Goal: Information Seeking & Learning: Compare options

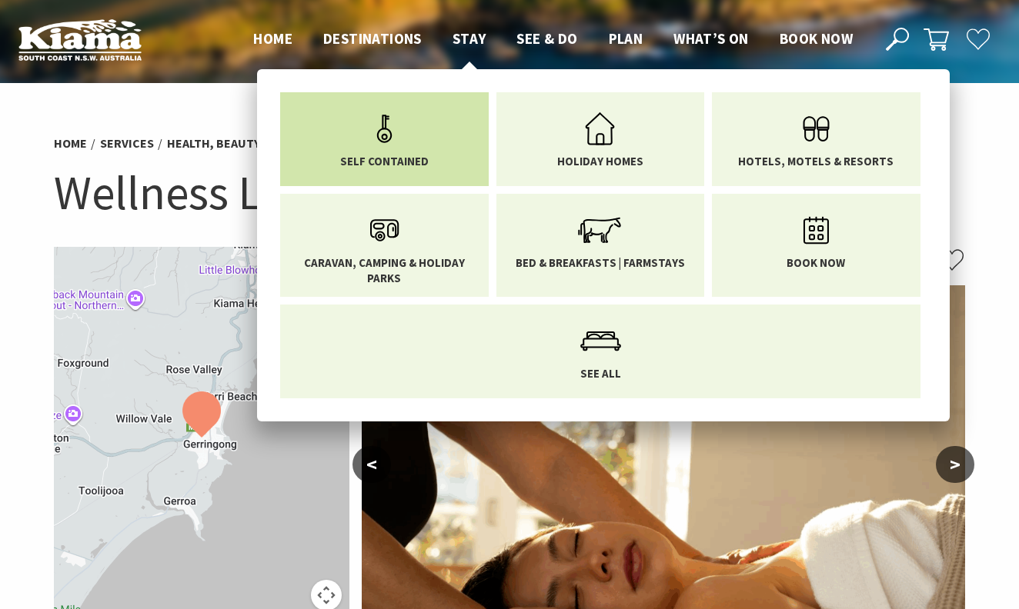
click at [420, 120] on link "Self Contained" at bounding box center [384, 136] width 185 height 65
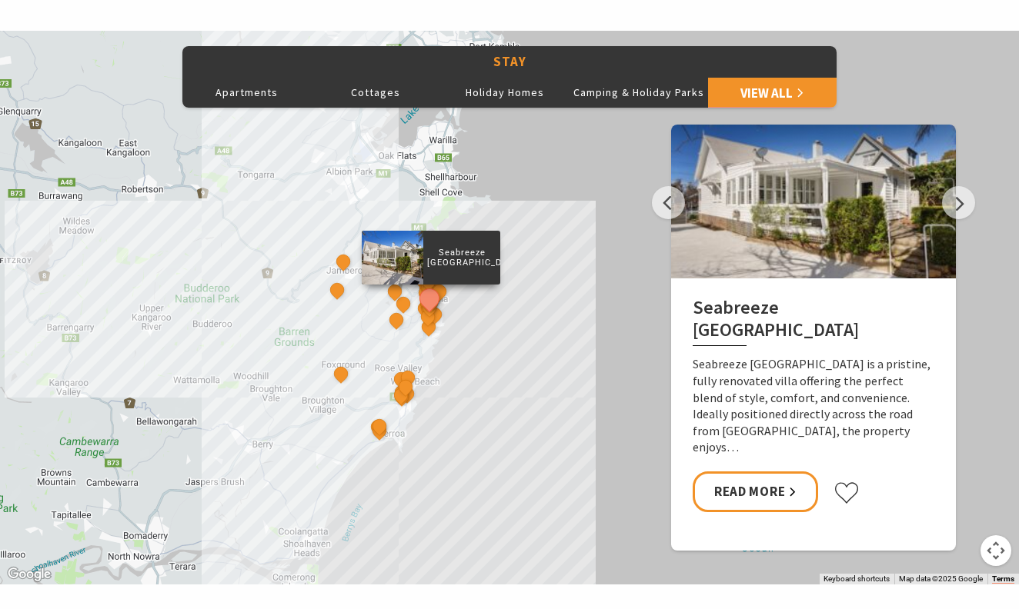
scroll to position [660, 0]
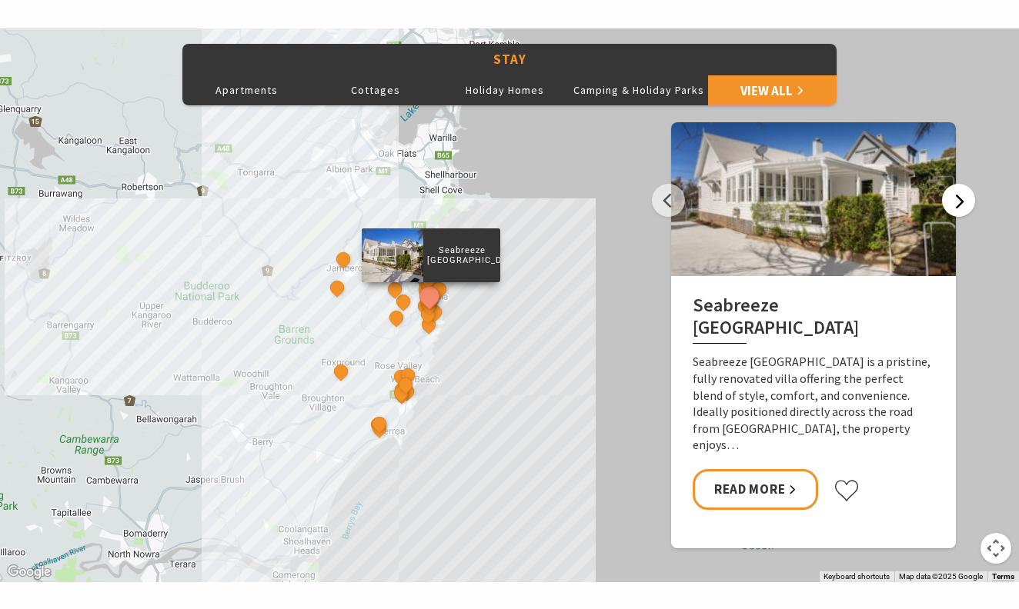
click at [961, 198] on button "Next" at bounding box center [958, 200] width 33 height 33
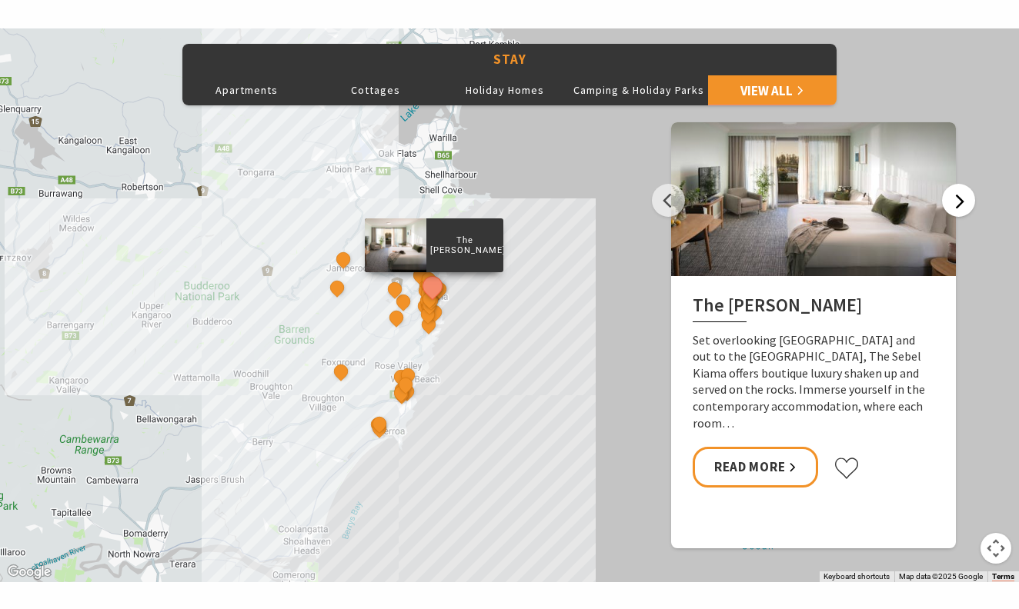
click at [961, 201] on button "Next" at bounding box center [958, 200] width 33 height 33
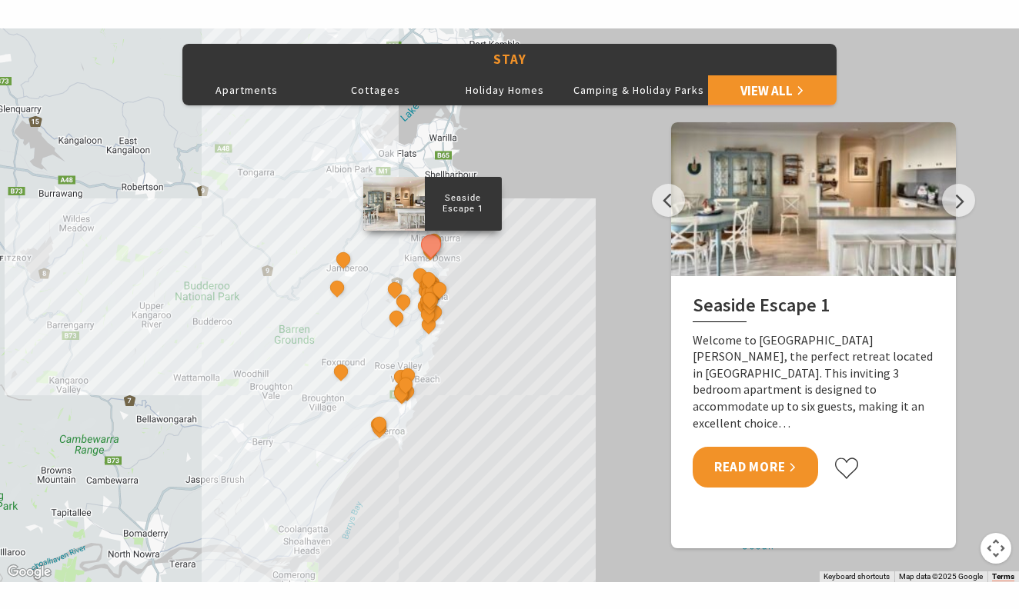
click at [770, 447] on link "Read More" at bounding box center [755, 467] width 125 height 41
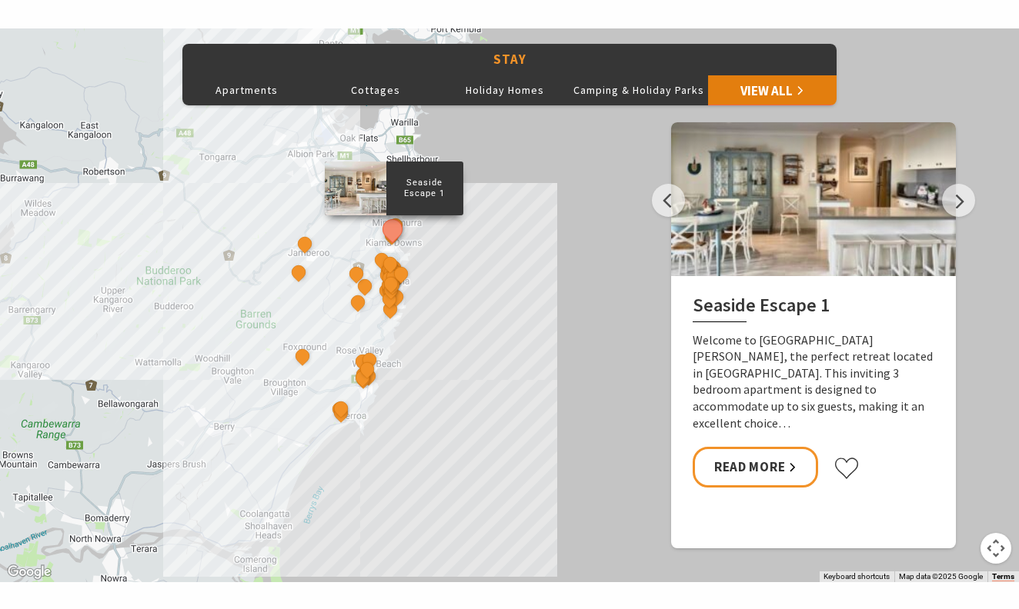
click at [788, 82] on link "View All" at bounding box center [772, 90] width 129 height 31
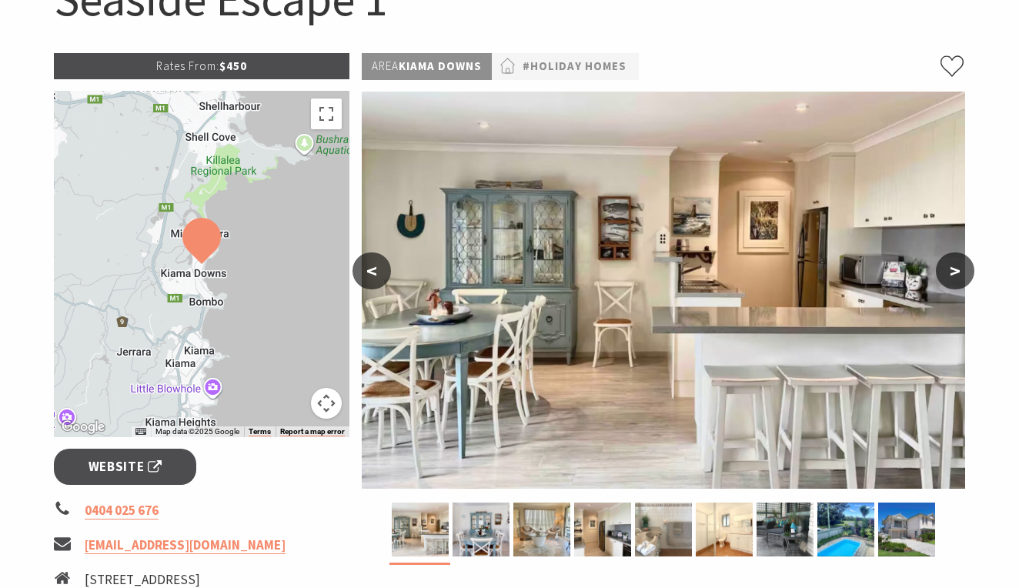
scroll to position [202, 0]
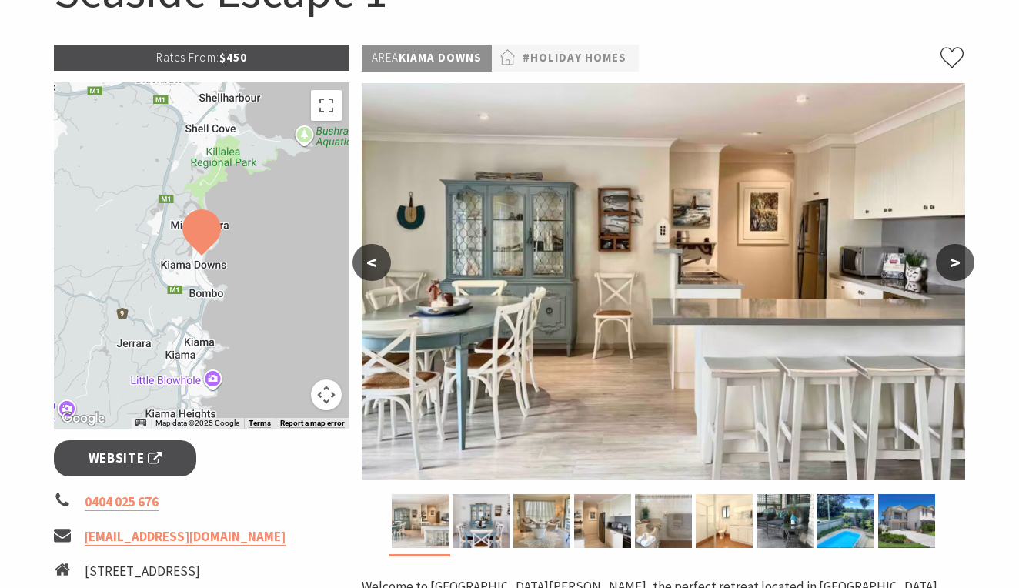
click at [954, 259] on button ">" at bounding box center [955, 262] width 38 height 37
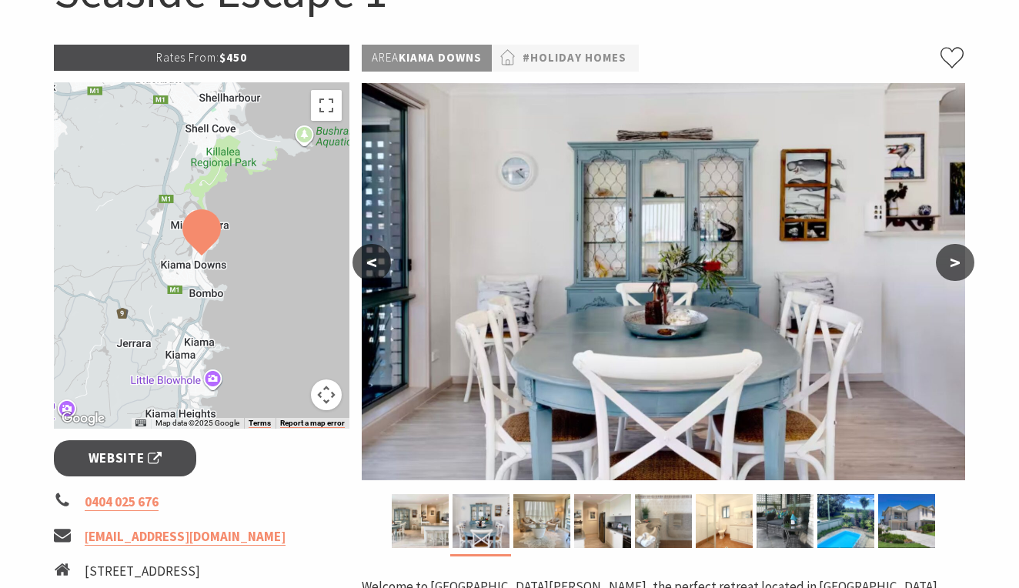
click at [953, 259] on button ">" at bounding box center [955, 262] width 38 height 37
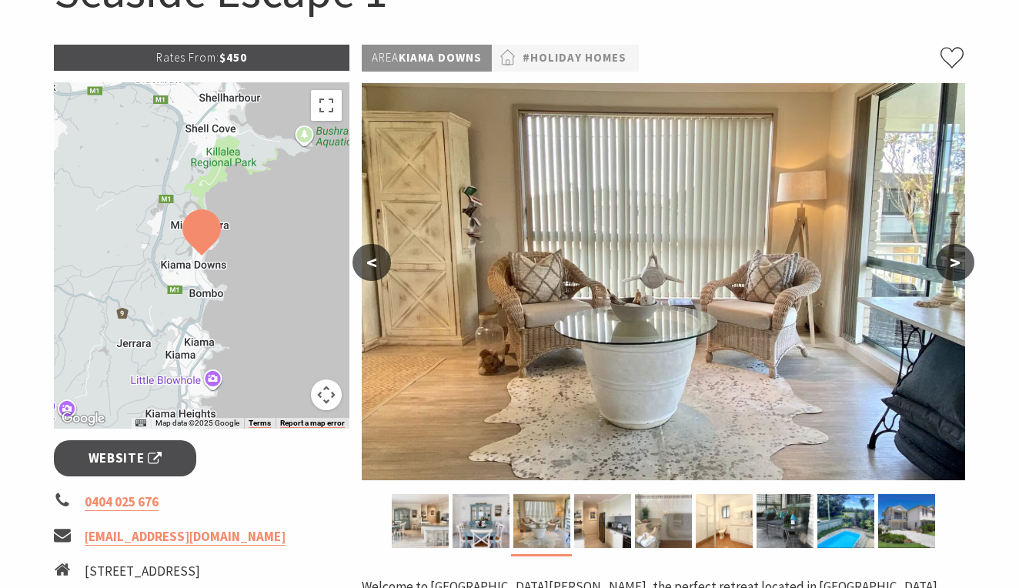
click at [953, 259] on button ">" at bounding box center [955, 262] width 38 height 37
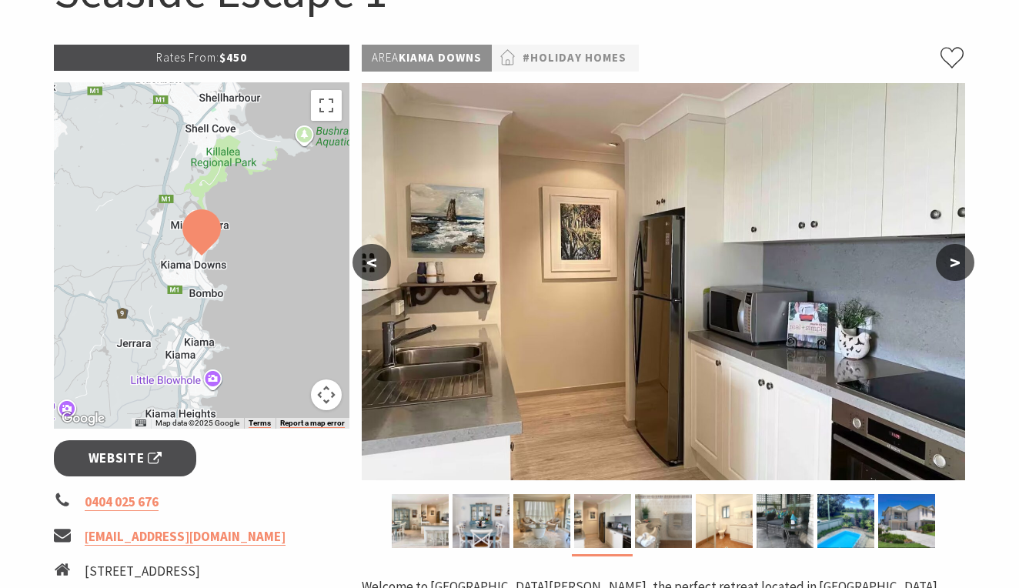
click at [953, 259] on button ">" at bounding box center [955, 262] width 38 height 37
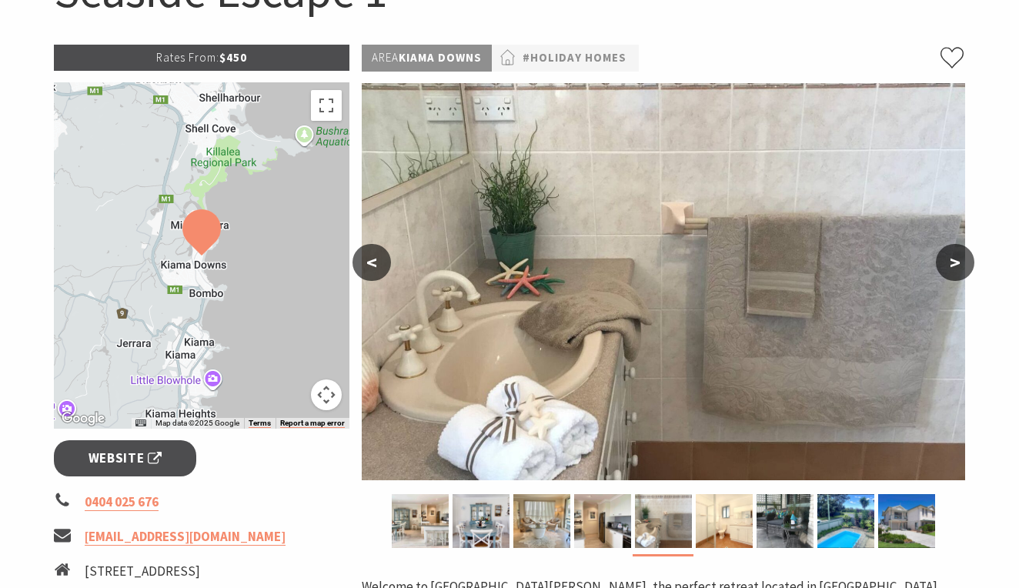
click at [953, 259] on button ">" at bounding box center [955, 262] width 38 height 37
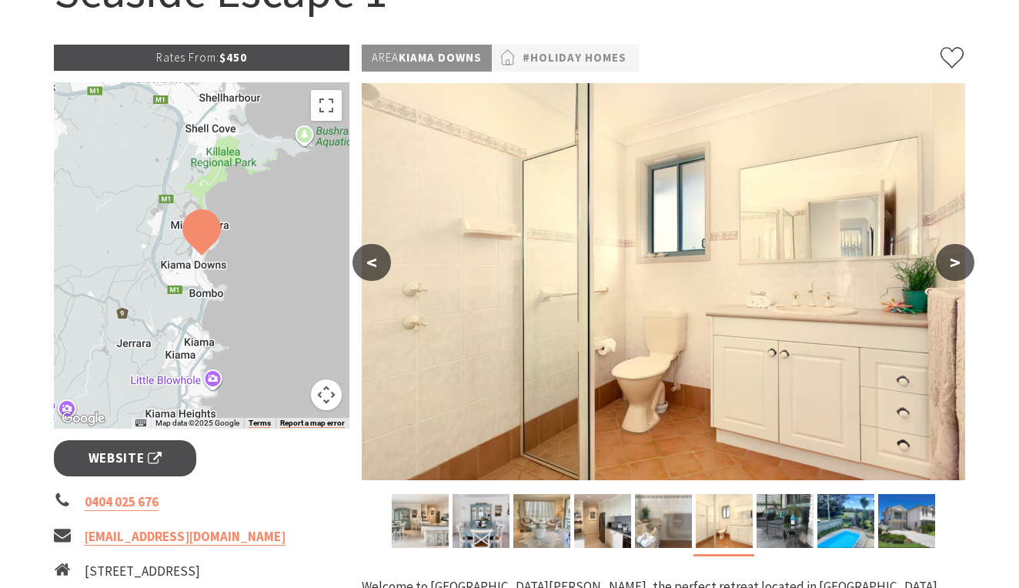
click at [953, 259] on button ">" at bounding box center [955, 262] width 38 height 37
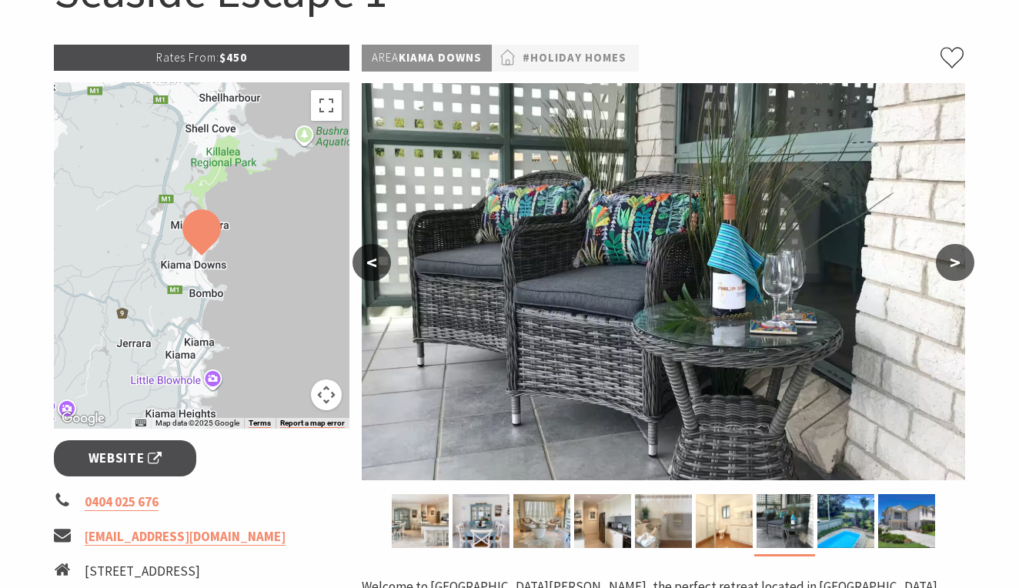
click at [953, 259] on button ">" at bounding box center [955, 262] width 38 height 37
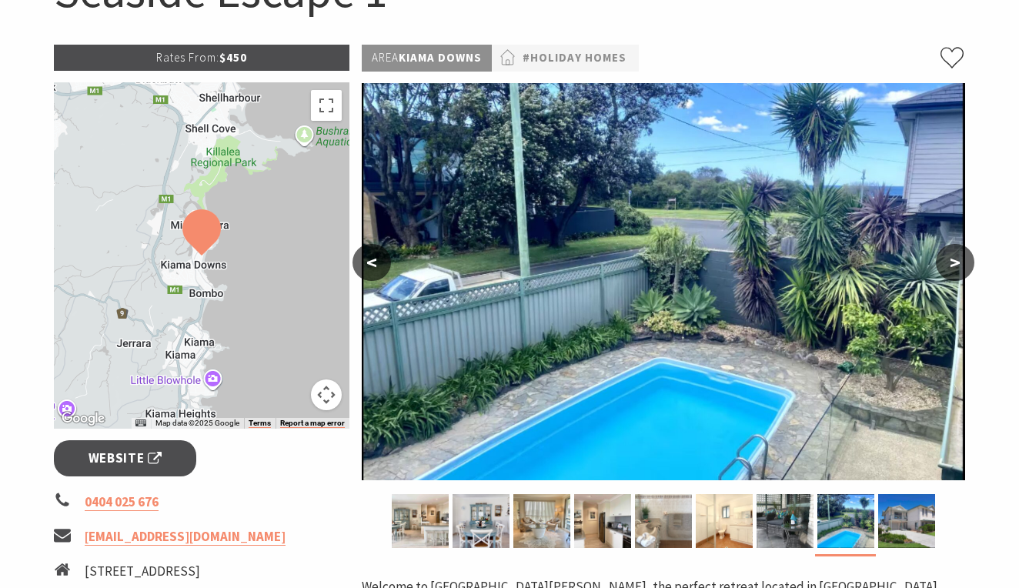
click at [953, 259] on button ">" at bounding box center [955, 262] width 38 height 37
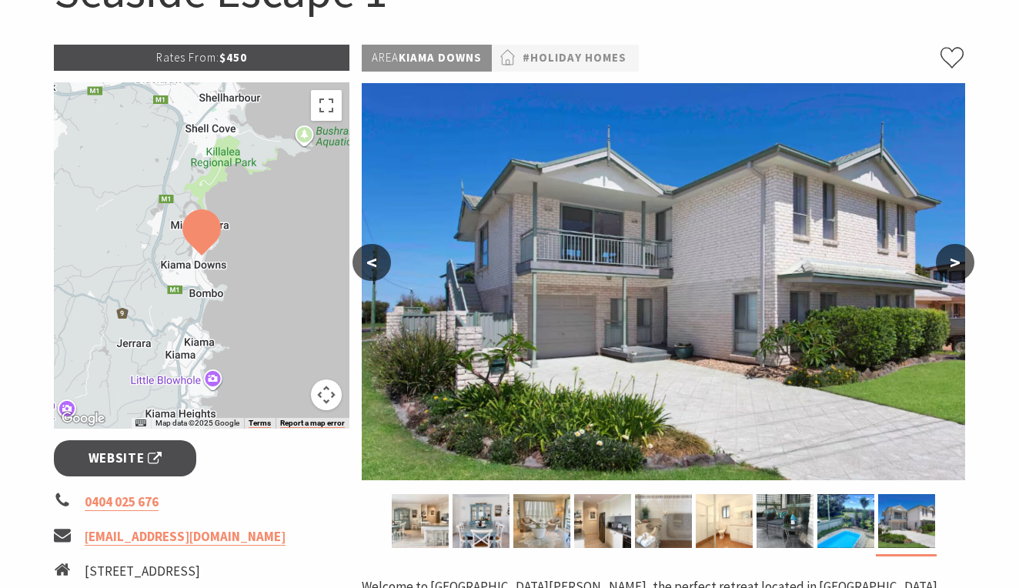
click at [953, 259] on button ">" at bounding box center [955, 262] width 38 height 37
click at [957, 259] on button ">" at bounding box center [955, 262] width 38 height 37
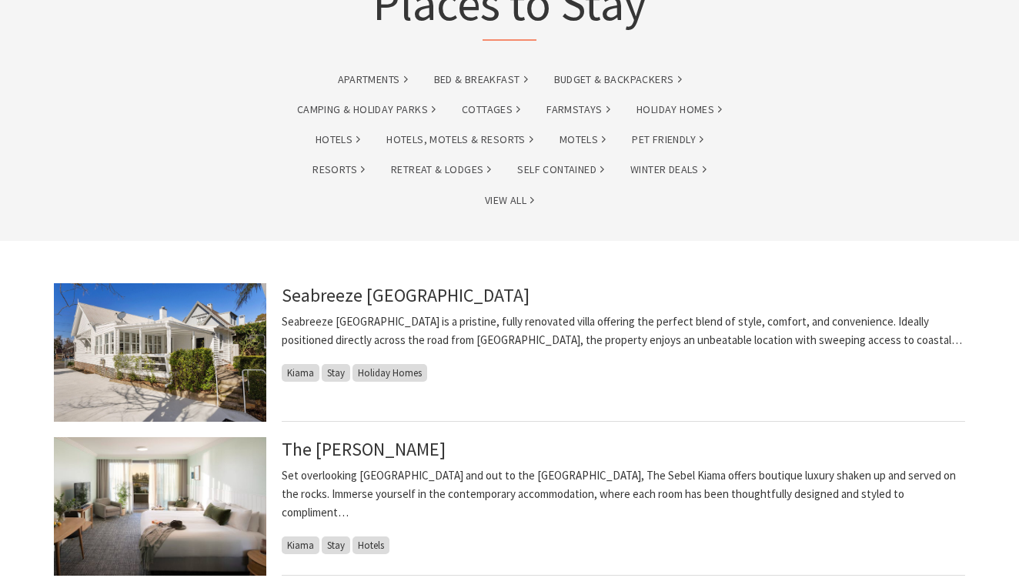
scroll to position [148, 0]
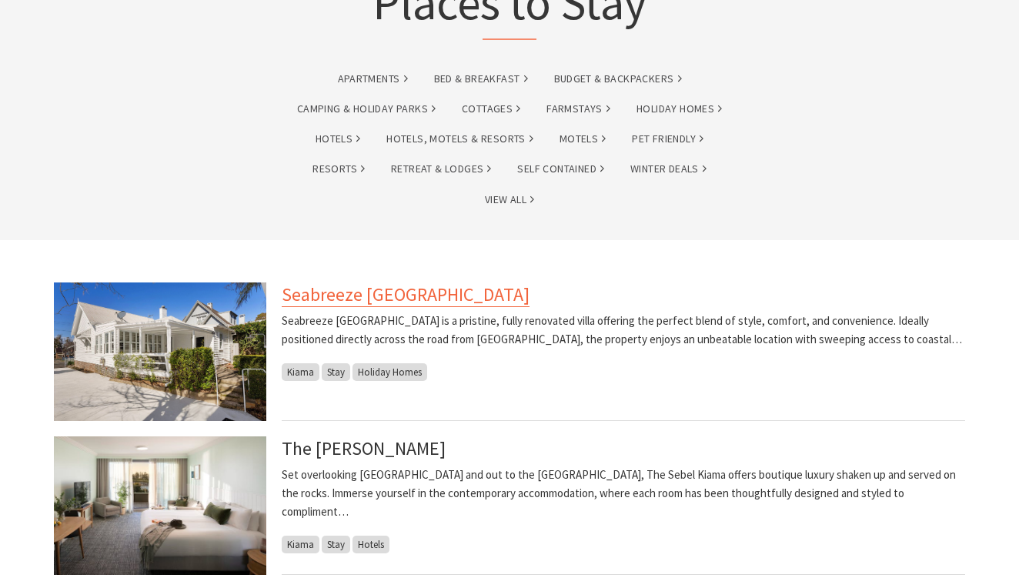
click at [352, 293] on link "Seabreeze Luxury Beach House" at bounding box center [406, 294] width 248 height 25
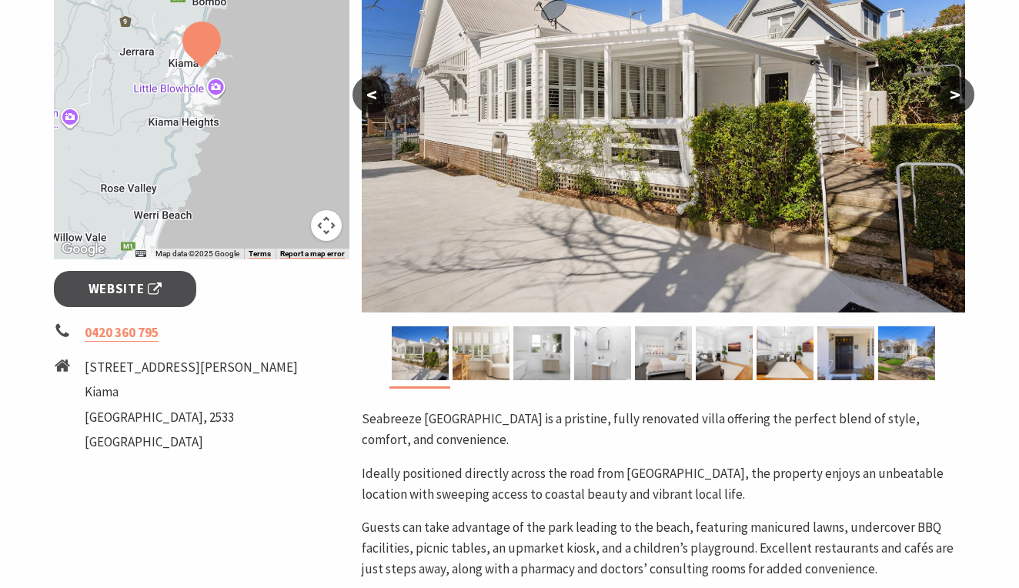
scroll to position [366, 0]
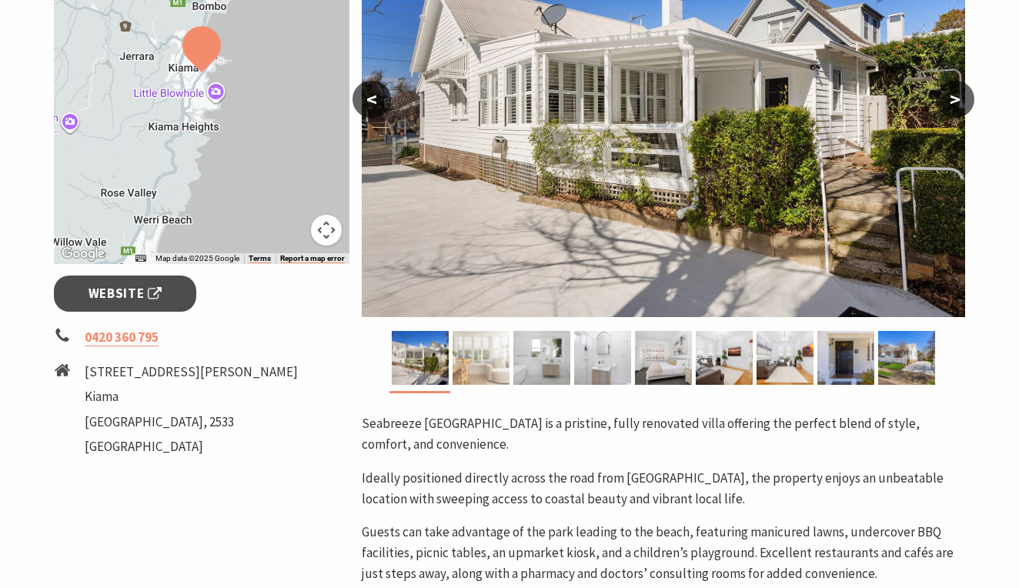
click at [482, 356] on img at bounding box center [480, 358] width 57 height 54
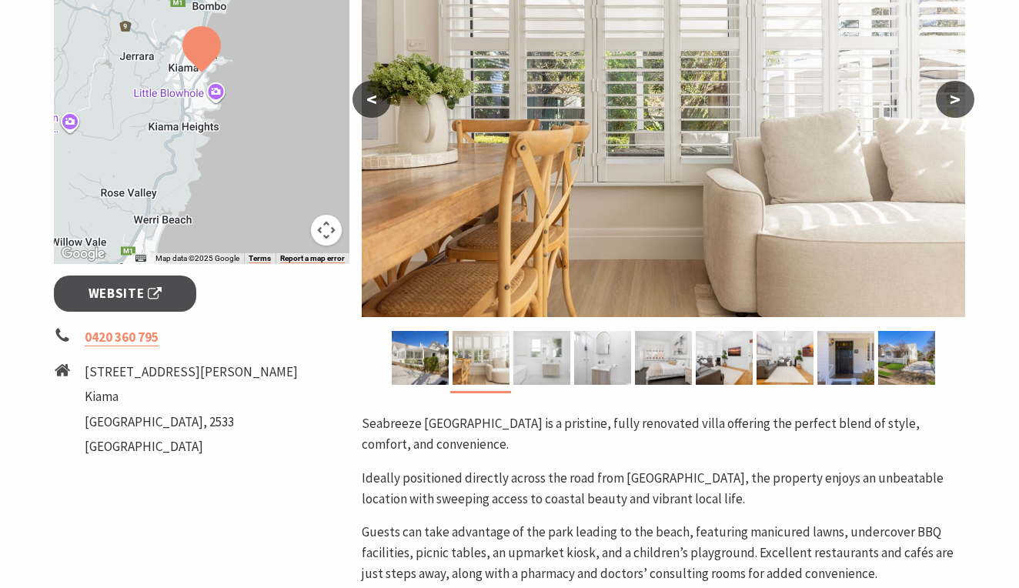
click at [543, 359] on img at bounding box center [541, 358] width 57 height 54
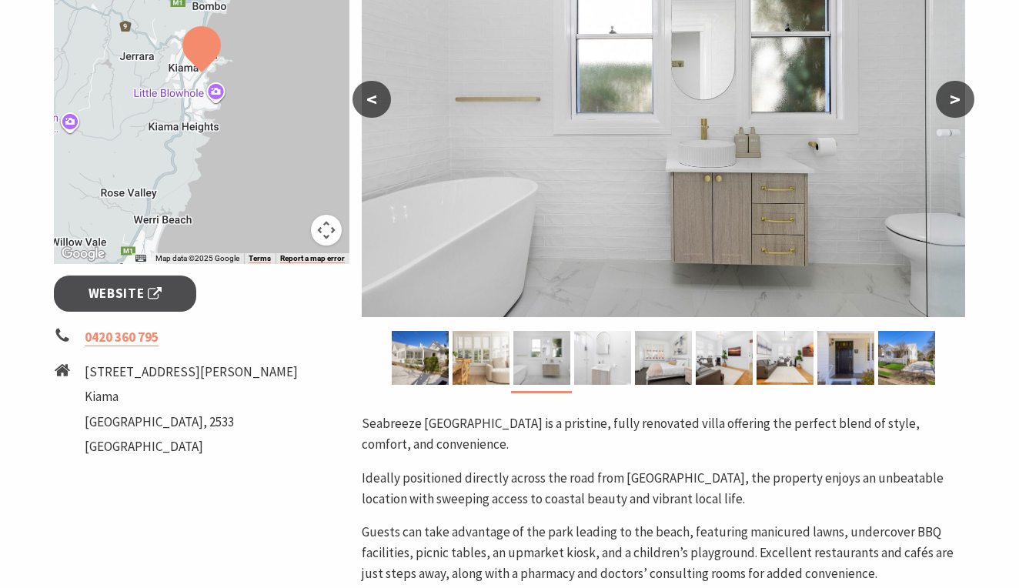
click at [589, 359] on img at bounding box center [602, 358] width 57 height 54
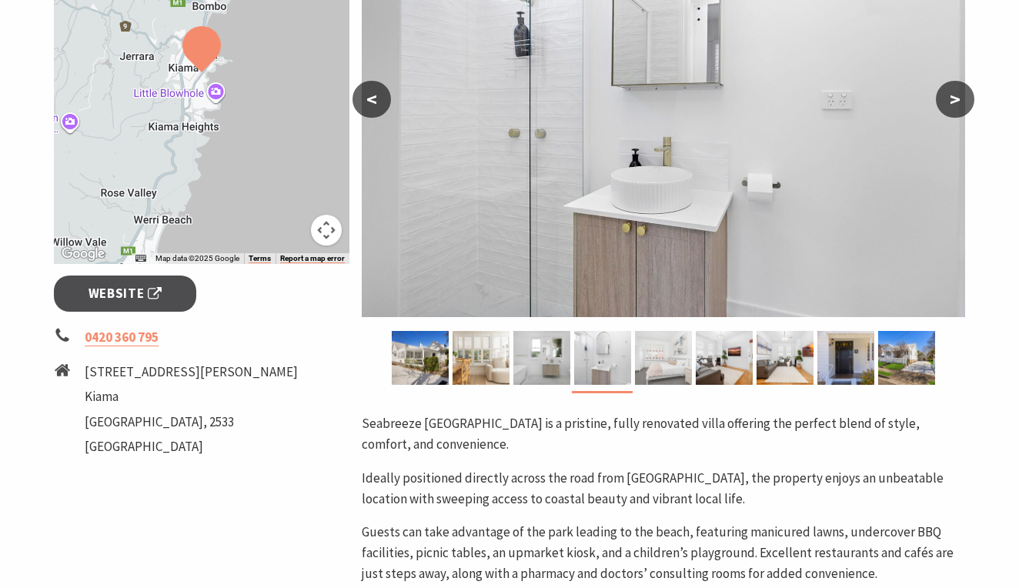
click at [659, 353] on img at bounding box center [663, 358] width 57 height 54
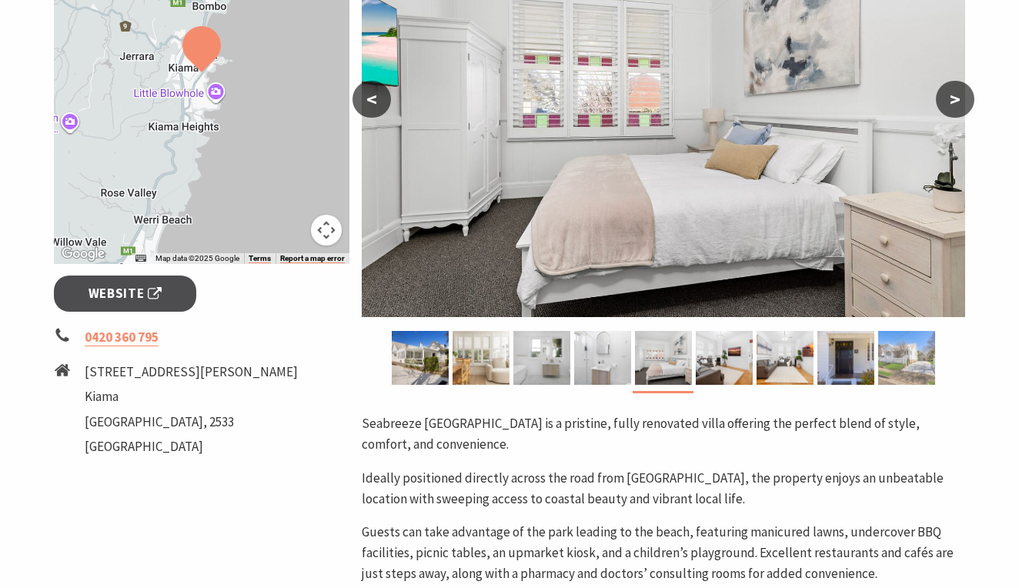
click at [919, 354] on img at bounding box center [906, 358] width 57 height 54
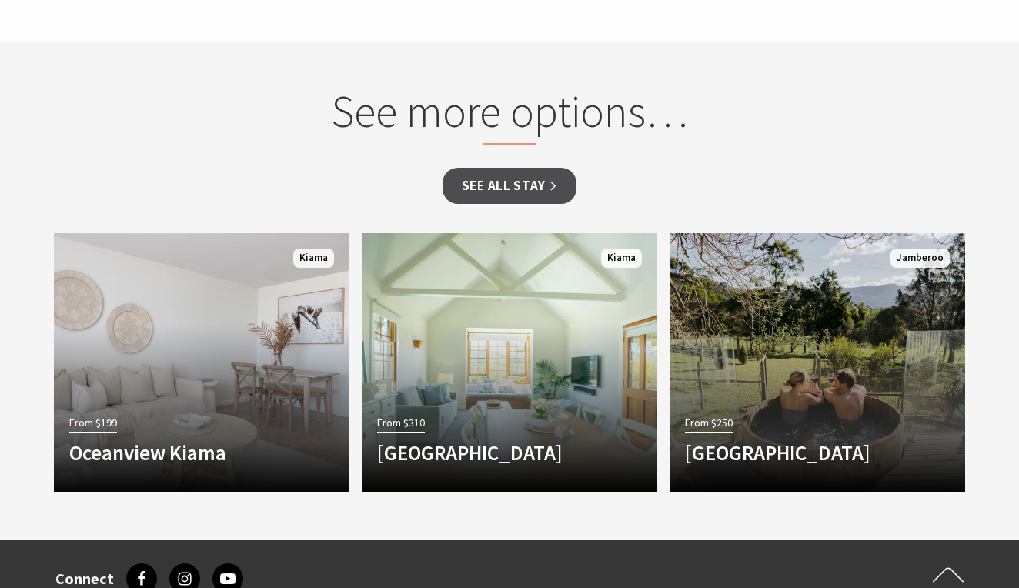
scroll to position [1080, 0]
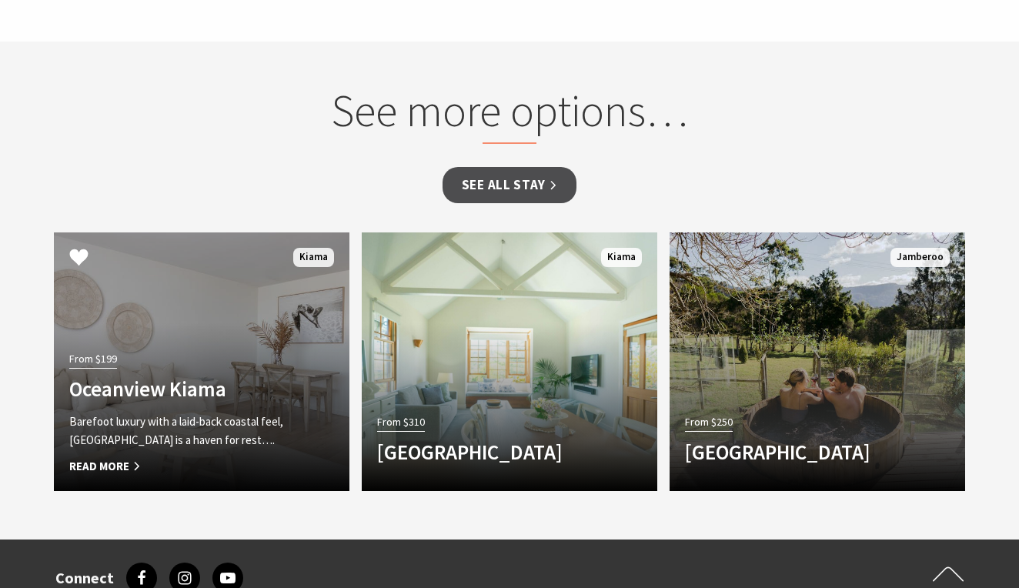
click at [163, 392] on h4 "Oceanview Kiama" at bounding box center [179, 388] width 220 height 25
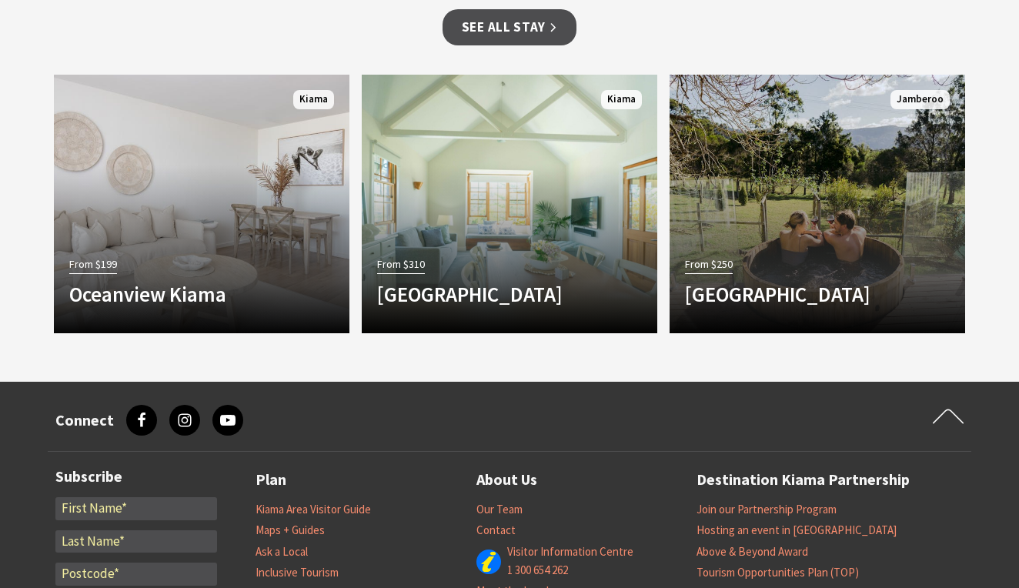
scroll to position [1114, 0]
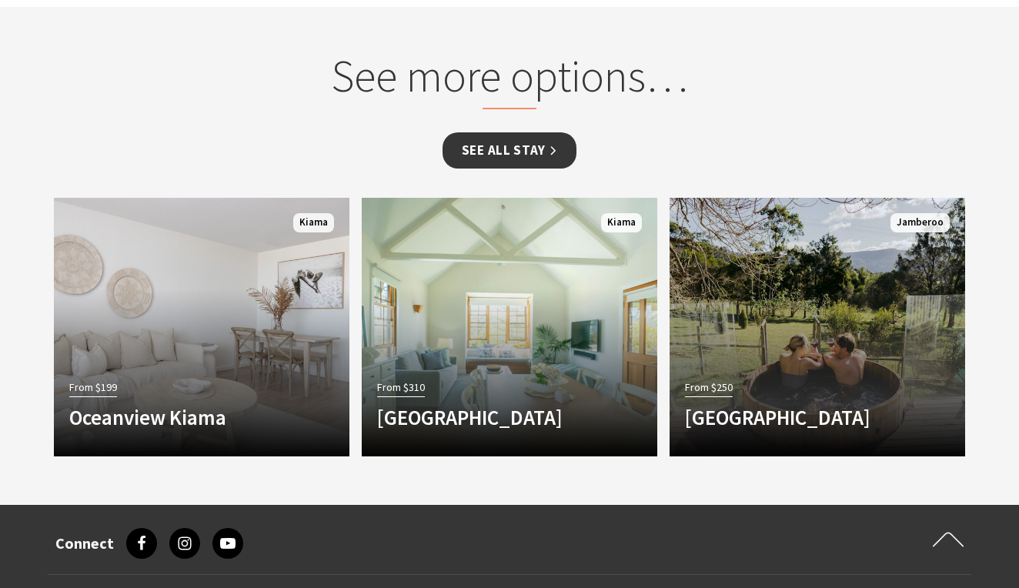
click at [524, 145] on link "See all Stay" at bounding box center [509, 150] width 134 height 36
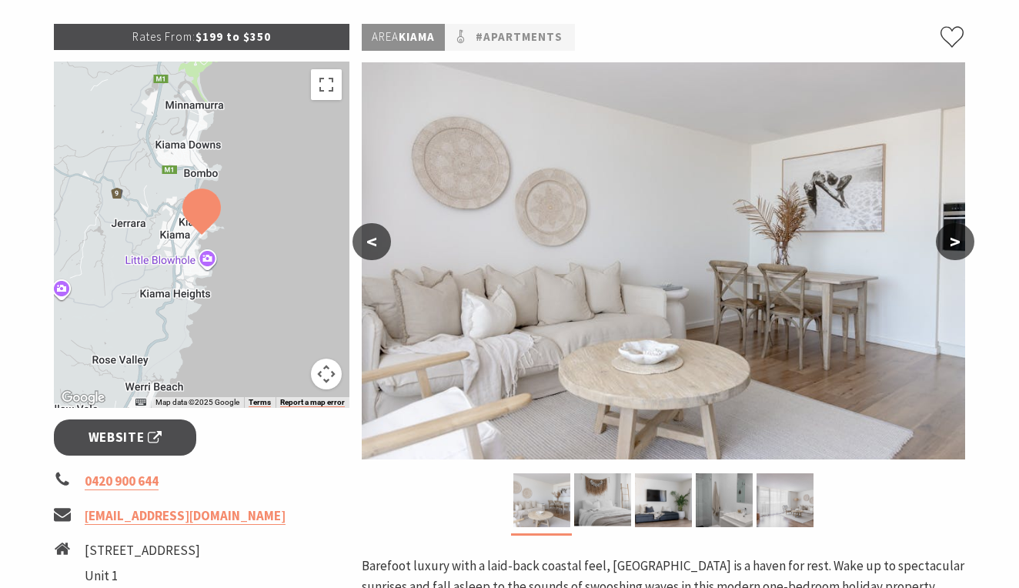
scroll to position [230, 0]
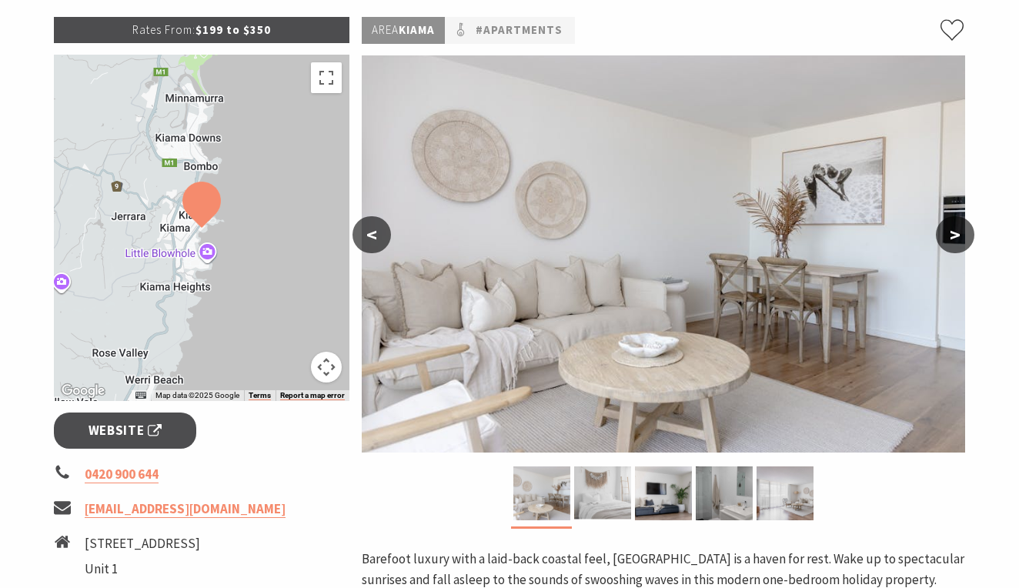
click at [609, 481] on img at bounding box center [602, 493] width 57 height 54
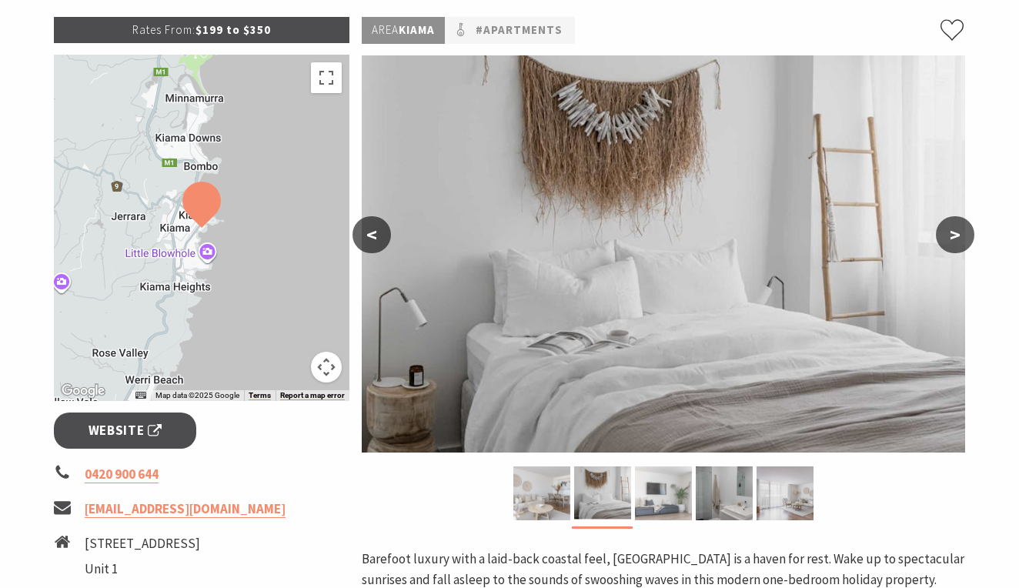
click at [663, 482] on img at bounding box center [663, 493] width 57 height 54
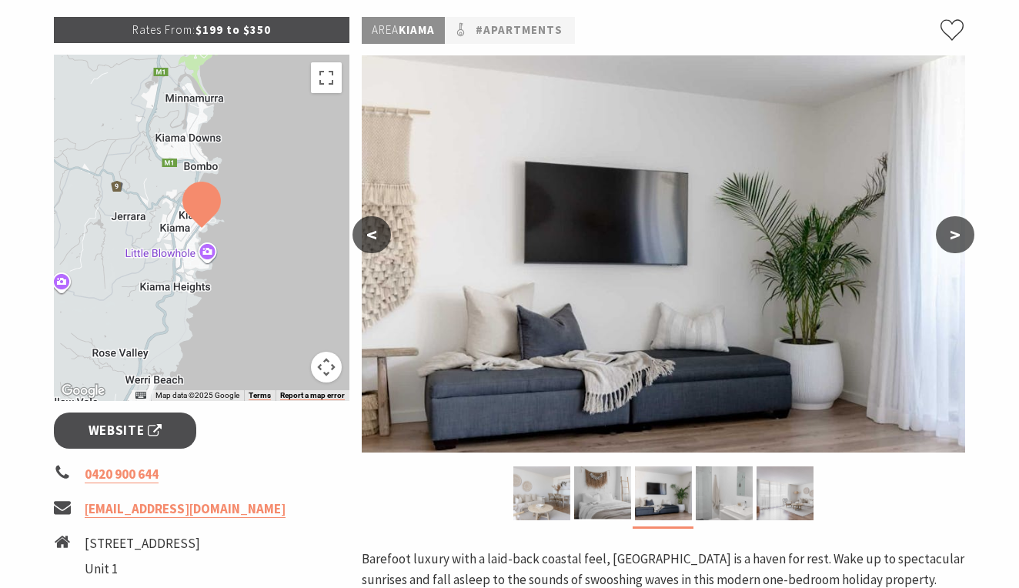
click at [719, 482] on img at bounding box center [724, 493] width 57 height 54
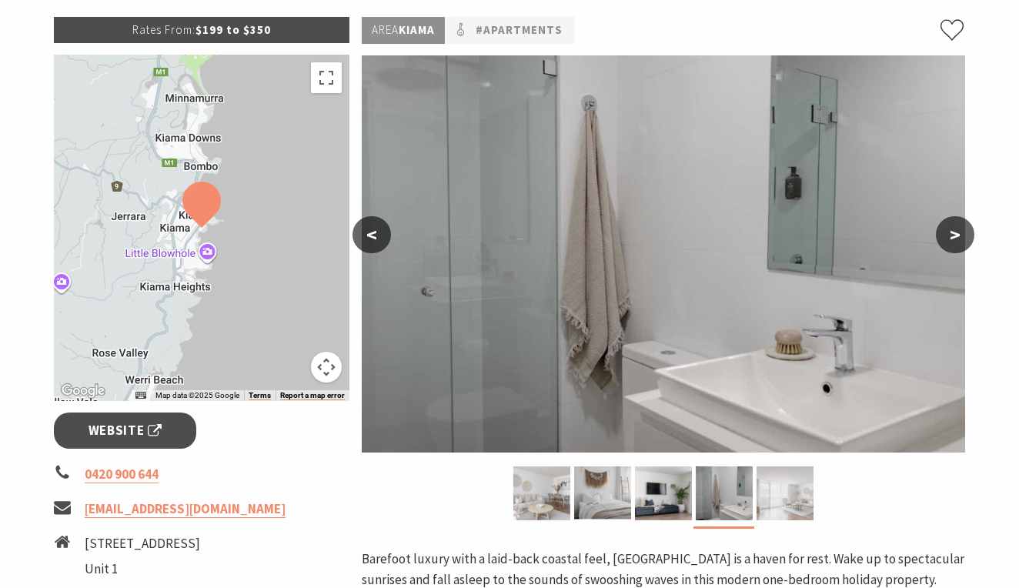
click at [781, 488] on img at bounding box center [784, 493] width 57 height 54
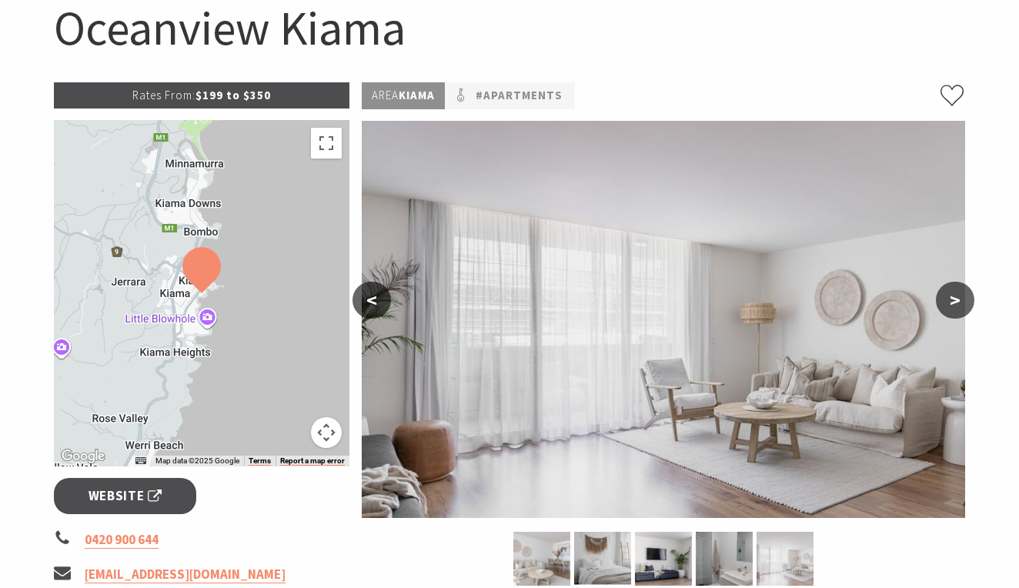
scroll to position [164, 0]
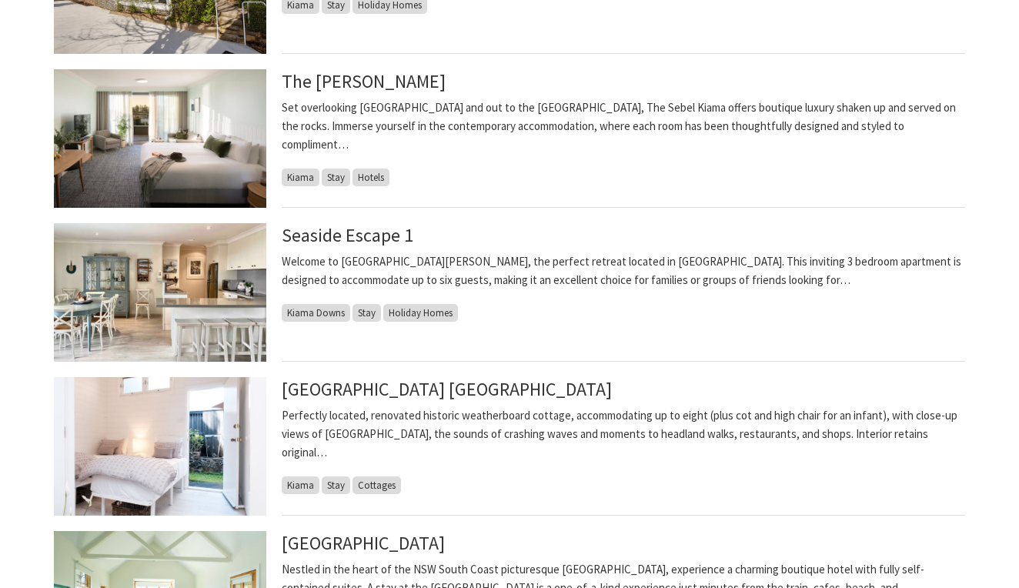
scroll to position [525, 0]
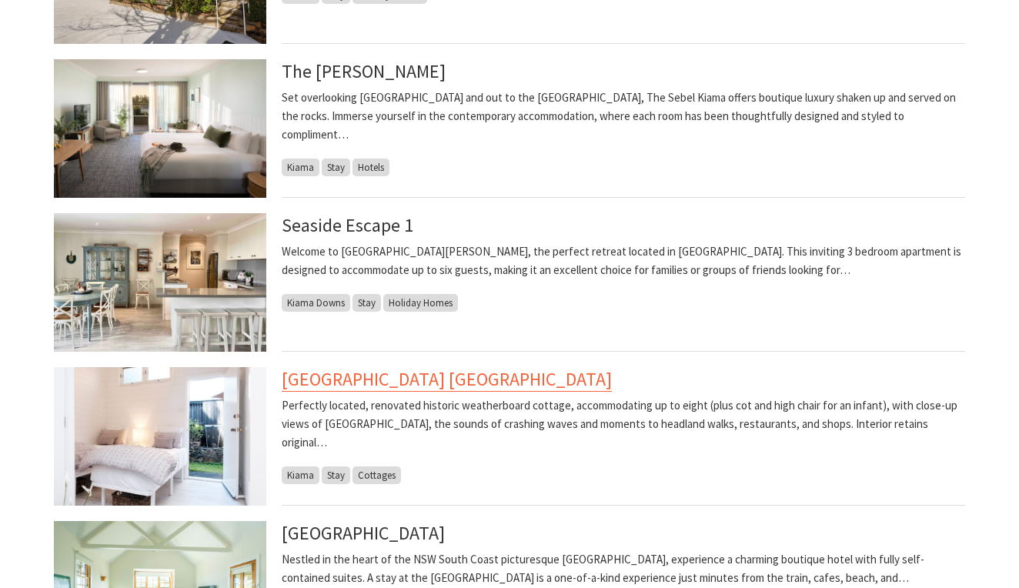
click at [359, 379] on link "[GEOGRAPHIC_DATA] [GEOGRAPHIC_DATA]" at bounding box center [447, 379] width 330 height 25
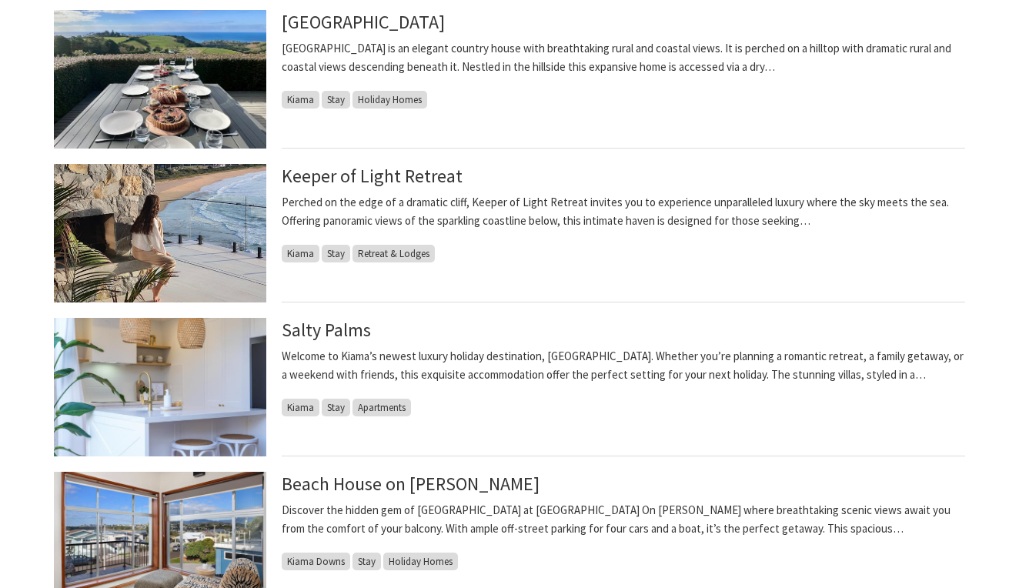
scroll to position [1192, 0]
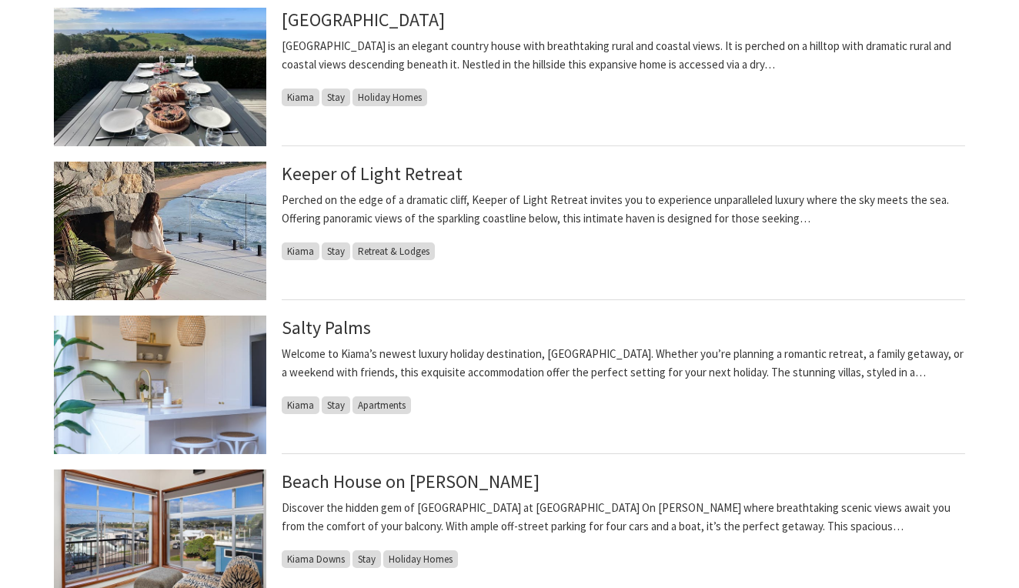
click at [718, 358] on p "Welcome to Kiama’s newest luxury holiday destination, Salty Palms. Whether you’…" at bounding box center [623, 363] width 683 height 37
click at [323, 333] on link "Salty Palms" at bounding box center [326, 328] width 89 height 25
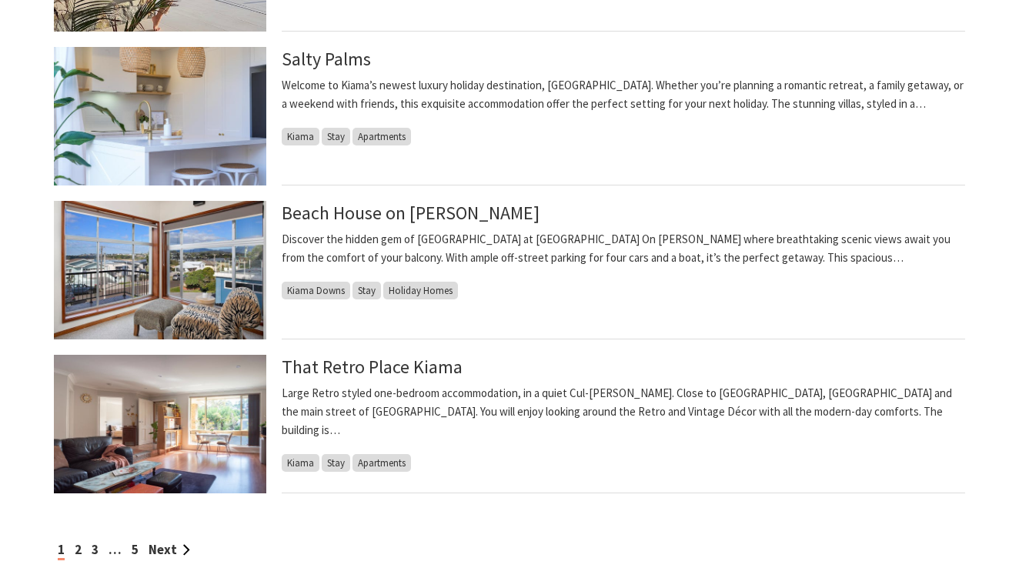
scroll to position [1473, 0]
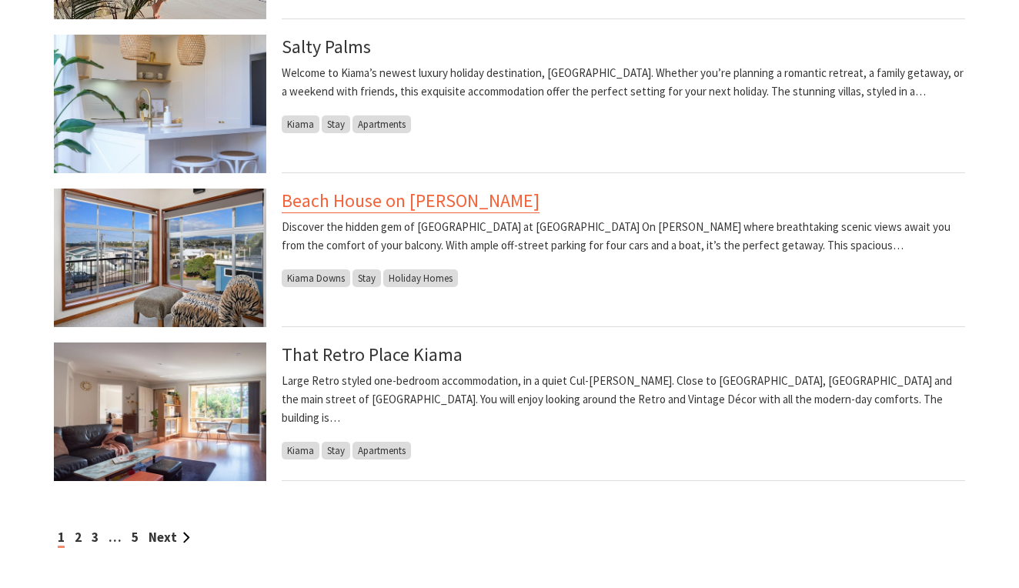
click at [387, 205] on link "Beach House on Johnson" at bounding box center [411, 201] width 258 height 25
click at [79, 537] on link "2" at bounding box center [78, 537] width 7 height 17
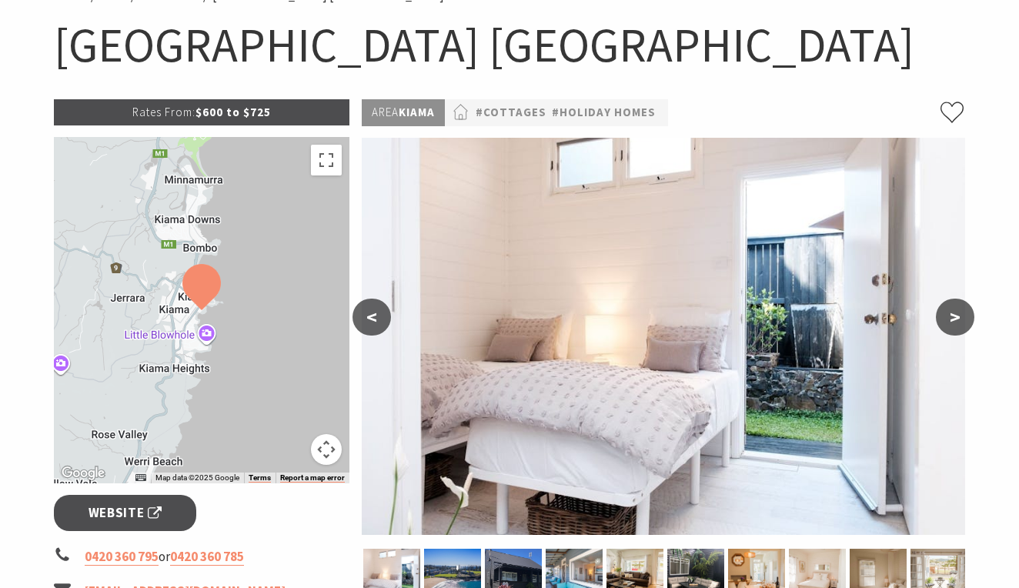
scroll to position [149, 0]
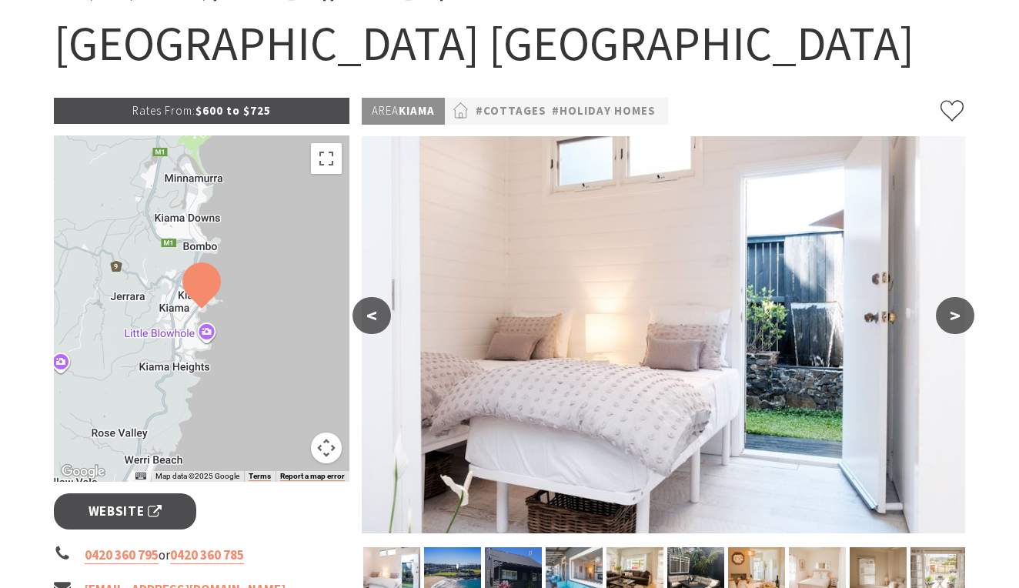
click at [964, 317] on button ">" at bounding box center [955, 315] width 38 height 37
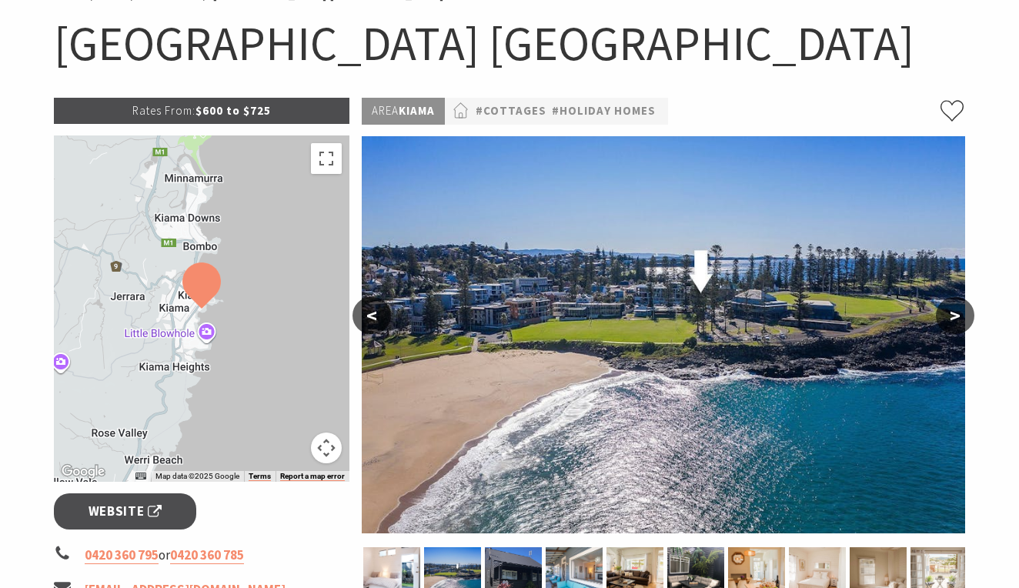
click at [961, 317] on button ">" at bounding box center [955, 315] width 38 height 37
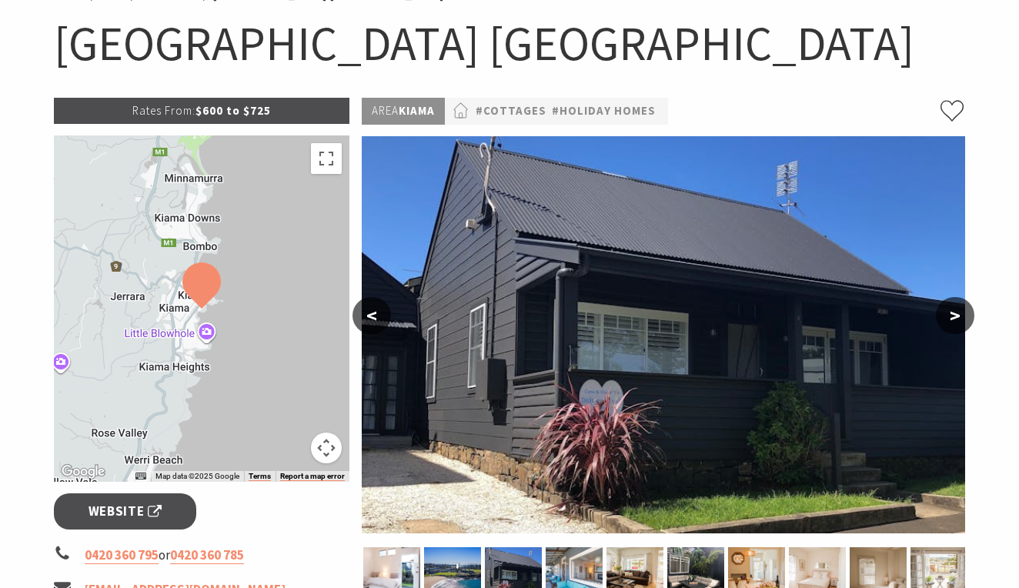
click at [961, 317] on button ">" at bounding box center [955, 315] width 38 height 37
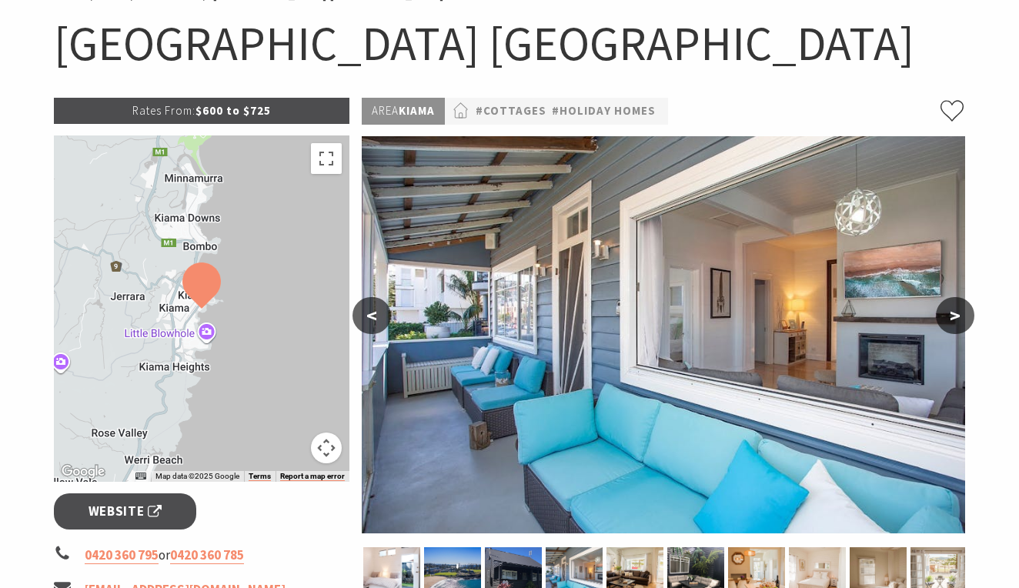
click at [961, 317] on button ">" at bounding box center [955, 315] width 38 height 37
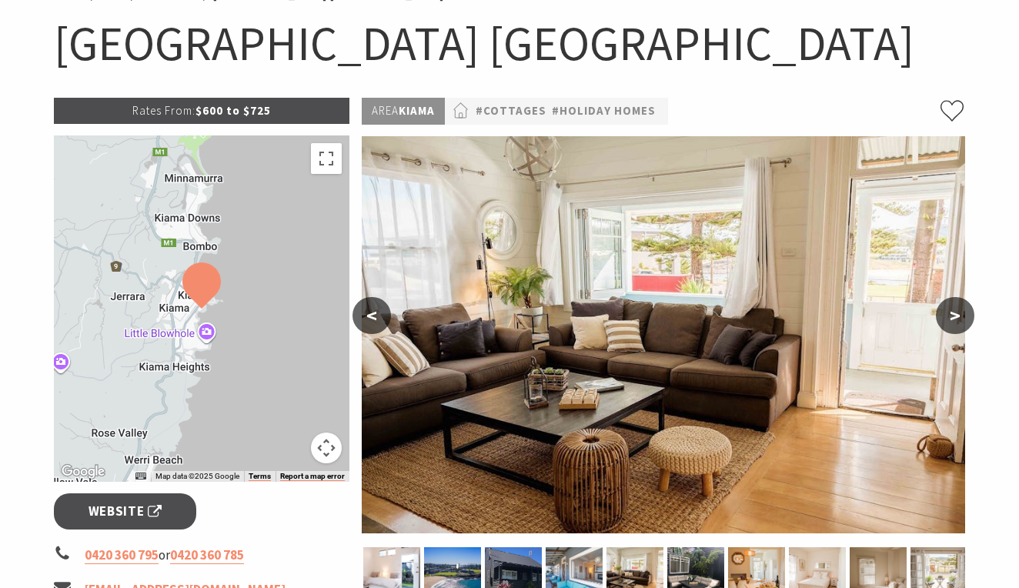
click at [961, 317] on button ">" at bounding box center [955, 315] width 38 height 37
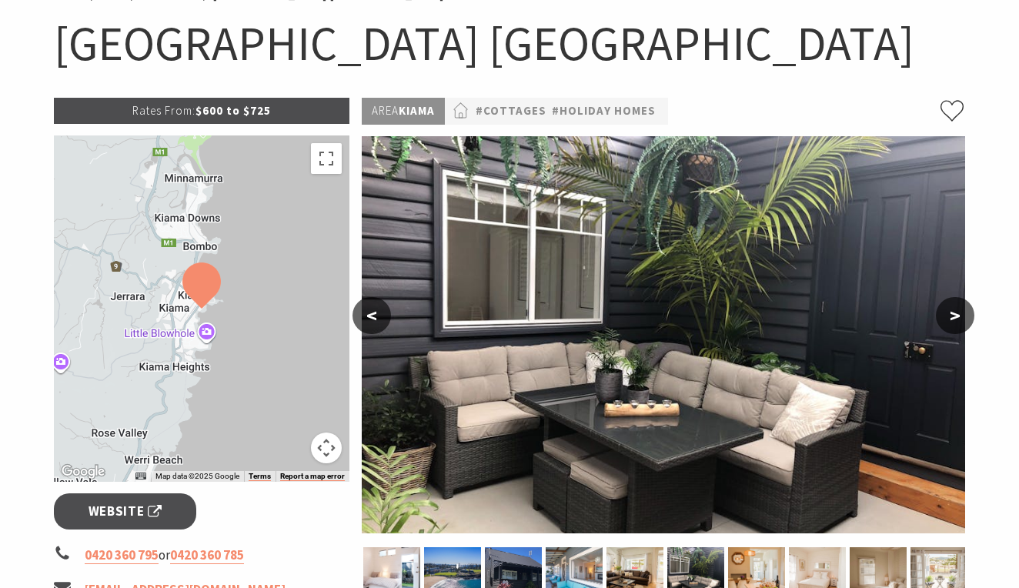
click at [961, 317] on button ">" at bounding box center [955, 315] width 38 height 37
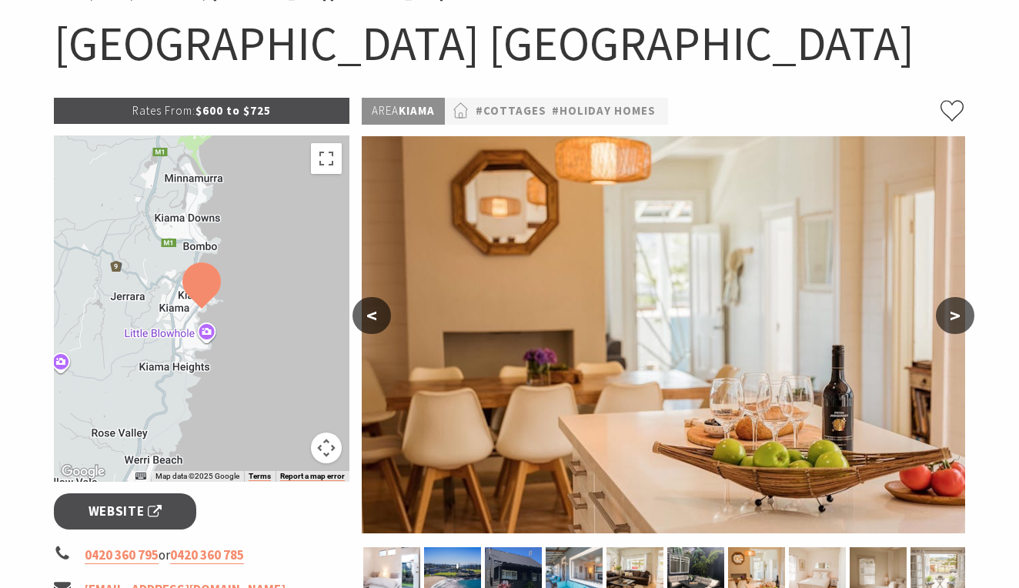
click at [961, 317] on button ">" at bounding box center [955, 315] width 38 height 37
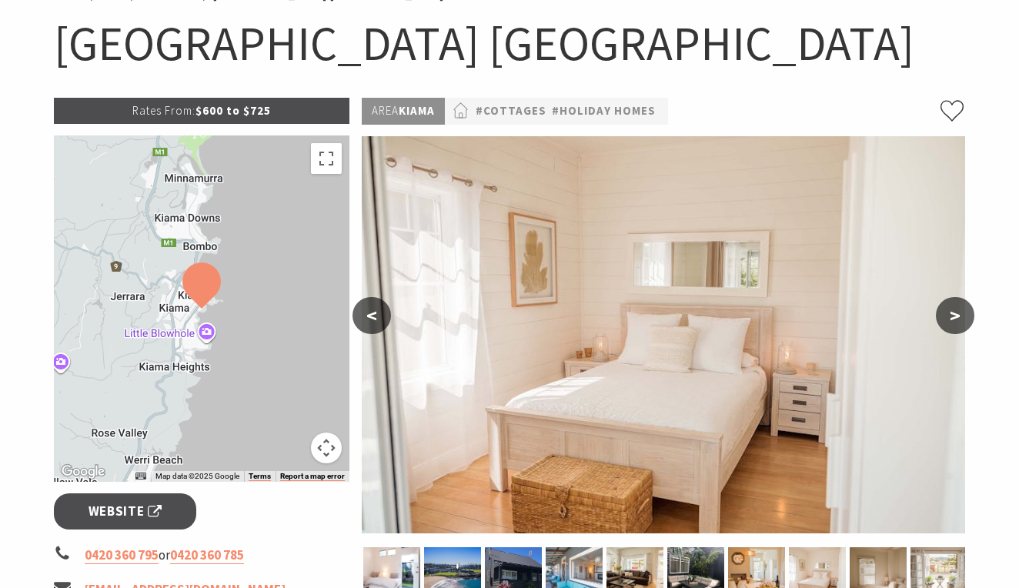
click at [961, 317] on button ">" at bounding box center [955, 315] width 38 height 37
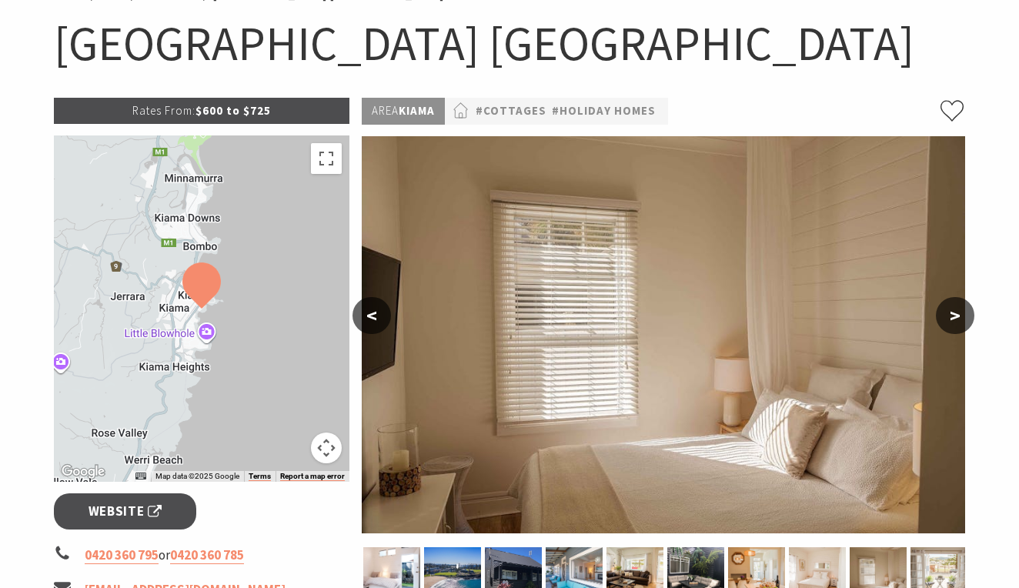
click at [961, 317] on button ">" at bounding box center [955, 315] width 38 height 37
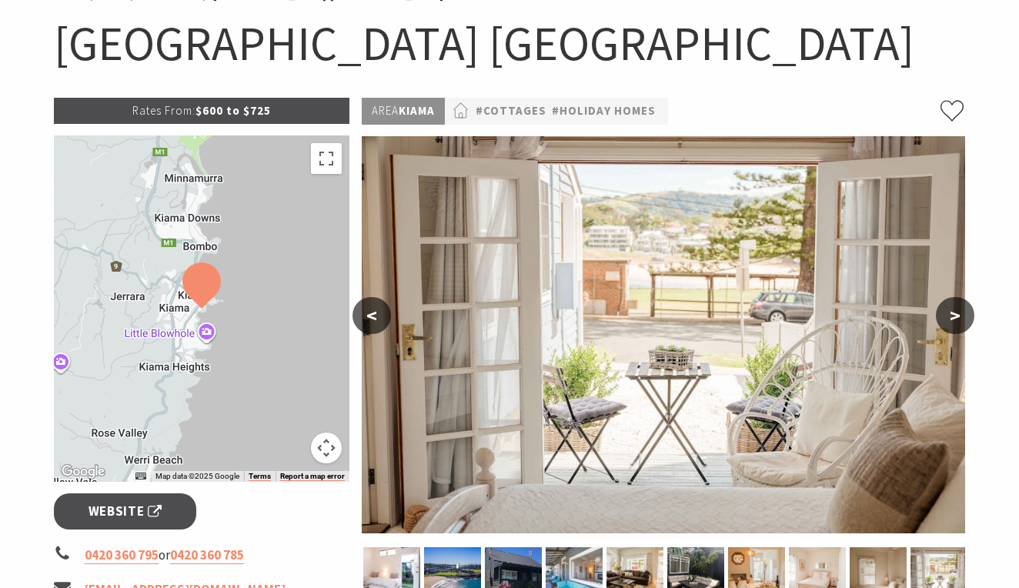
click at [961, 317] on button ">" at bounding box center [955, 315] width 38 height 37
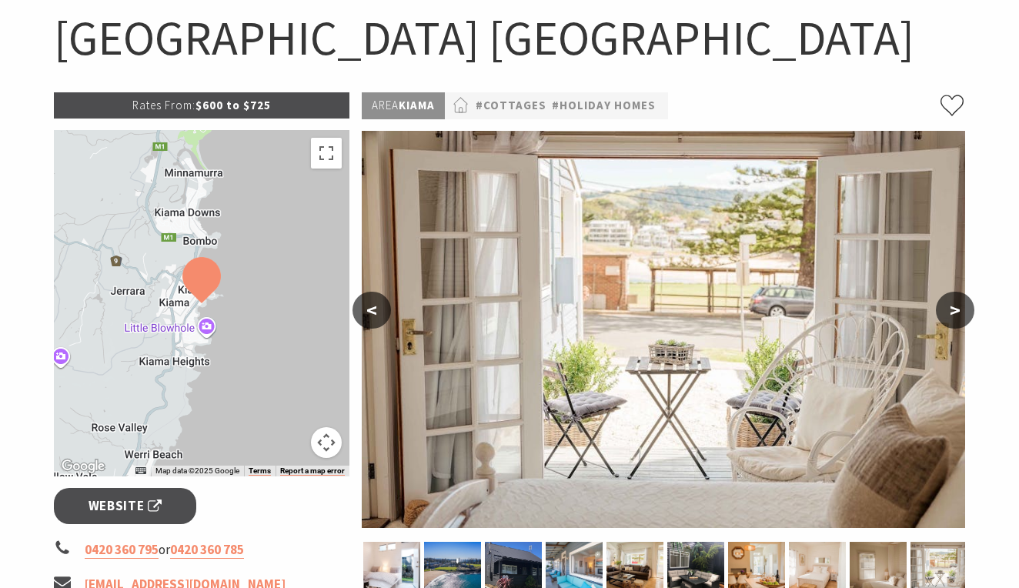
scroll to position [154, 0]
click at [185, 331] on div at bounding box center [202, 304] width 296 height 346
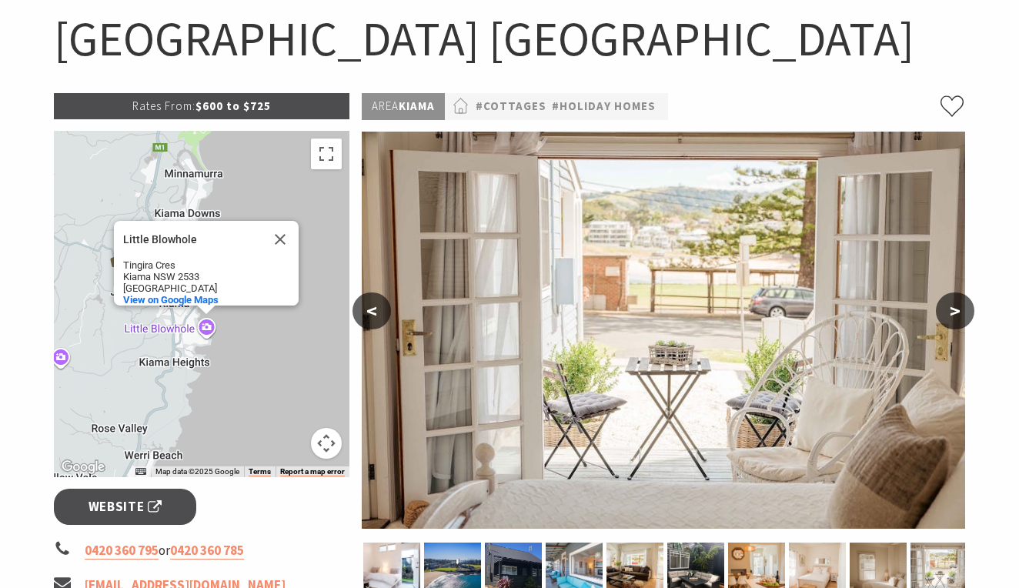
click at [159, 234] on div "Little Blowhole" at bounding box center [192, 240] width 139 height 12
click at [285, 225] on button "Close" at bounding box center [280, 239] width 37 height 37
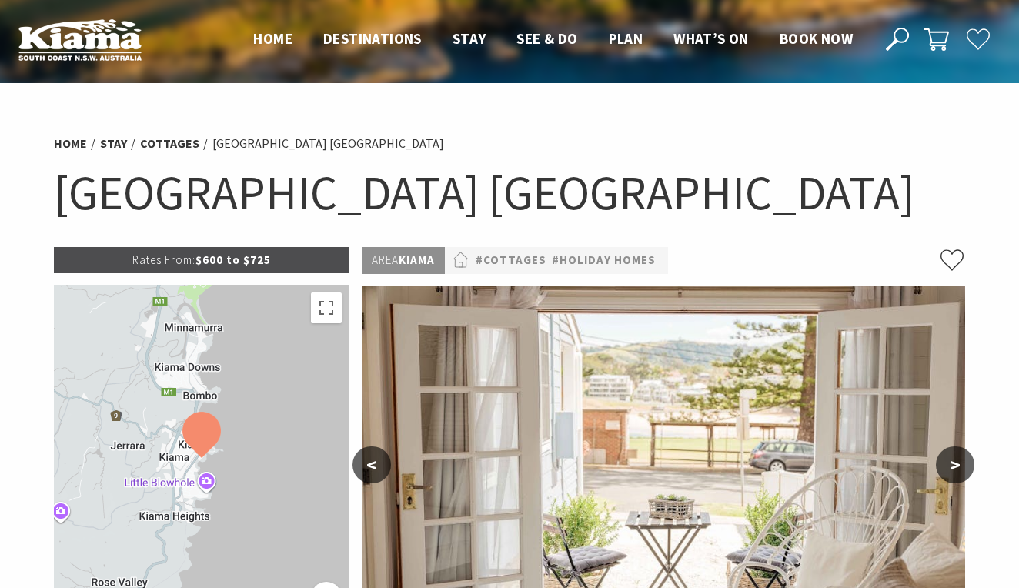
scroll to position [0, 0]
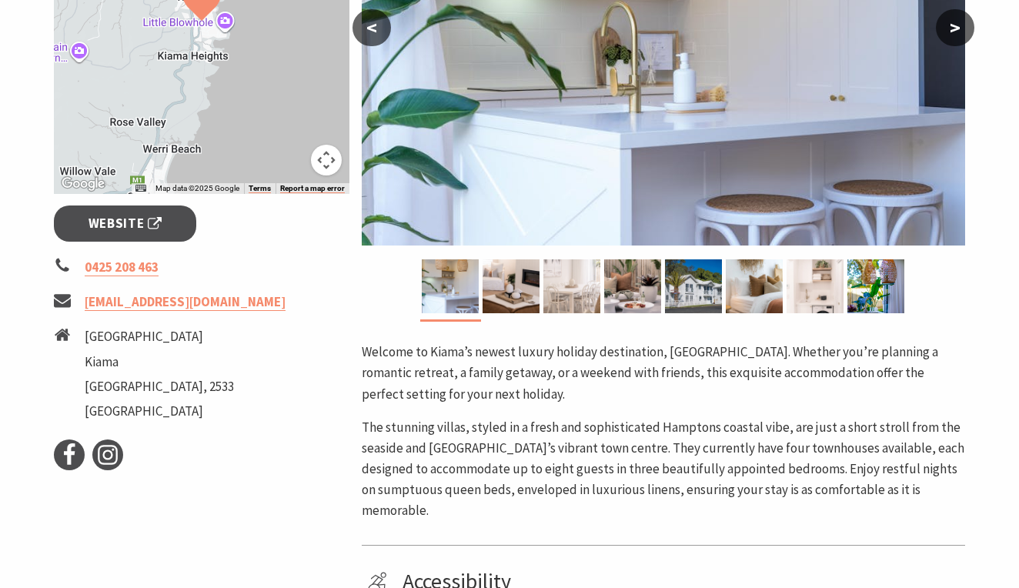
scroll to position [448, 0]
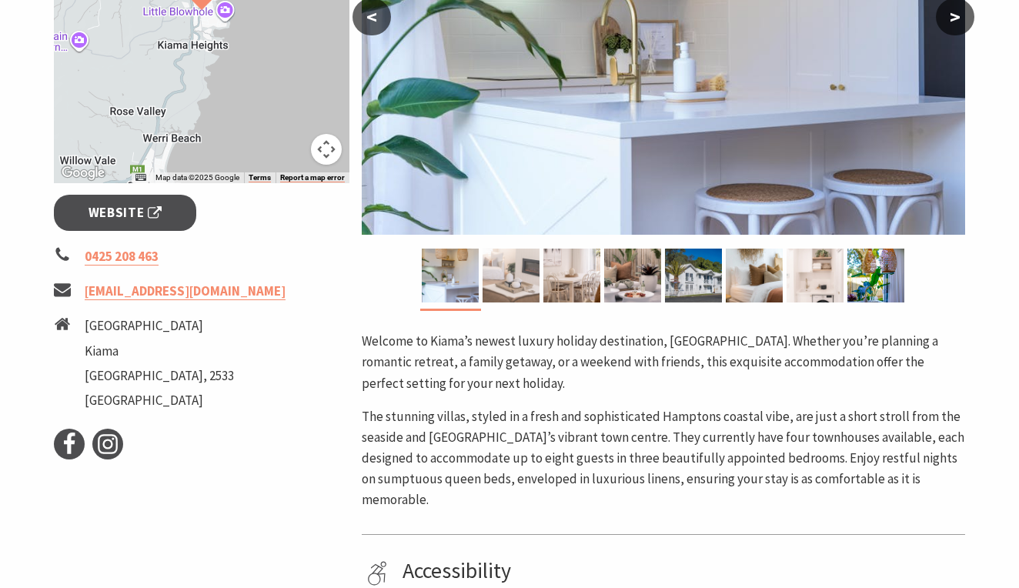
click at [510, 275] on img at bounding box center [510, 276] width 57 height 54
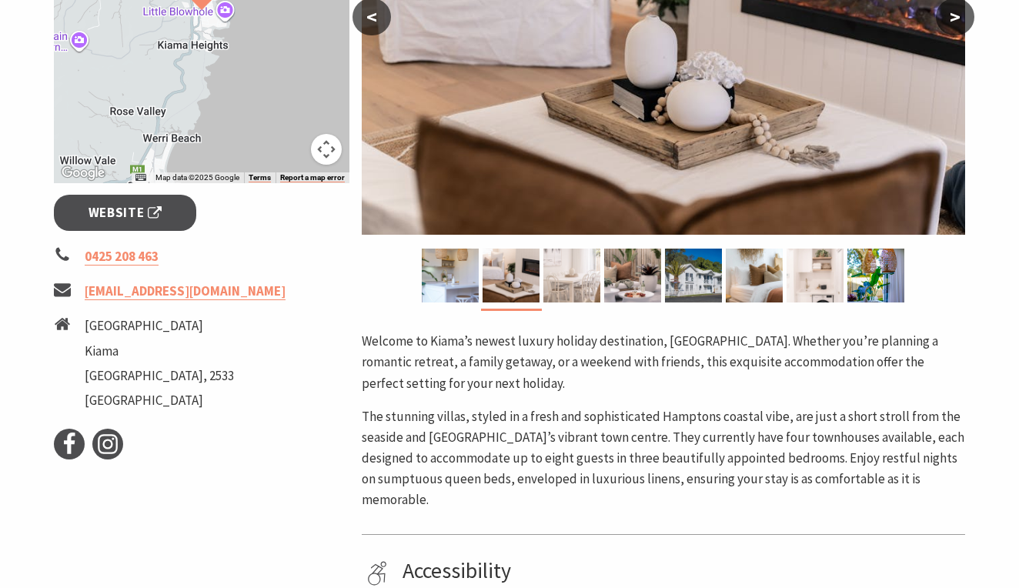
click at [578, 282] on img at bounding box center [571, 276] width 57 height 54
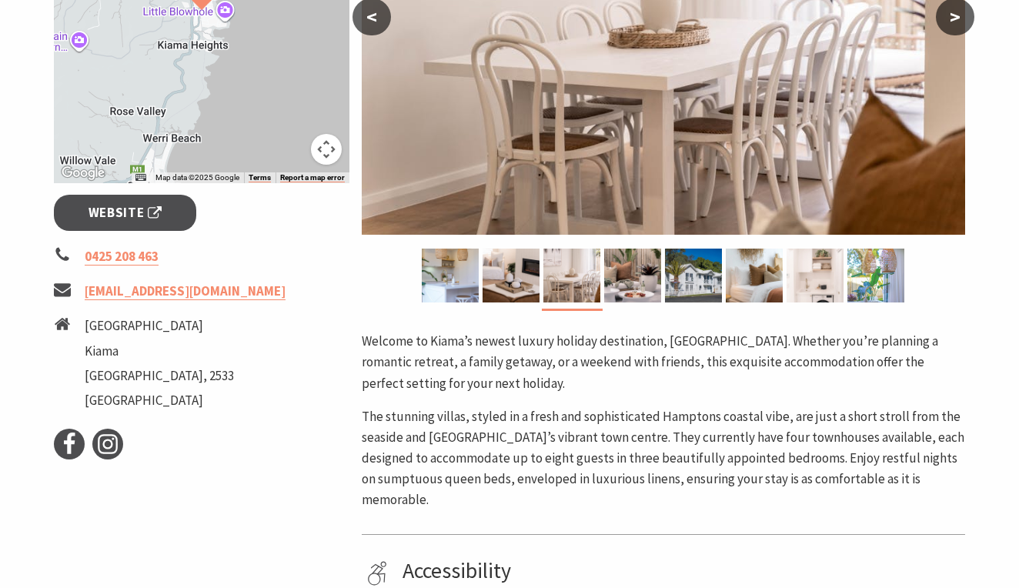
click at [876, 275] on img at bounding box center [875, 276] width 57 height 54
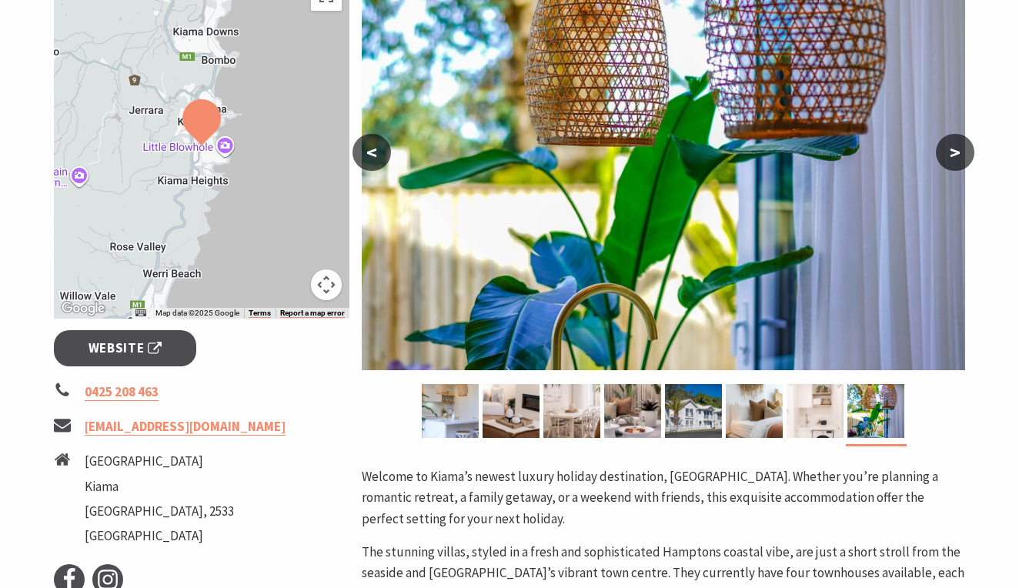
scroll to position [300, 0]
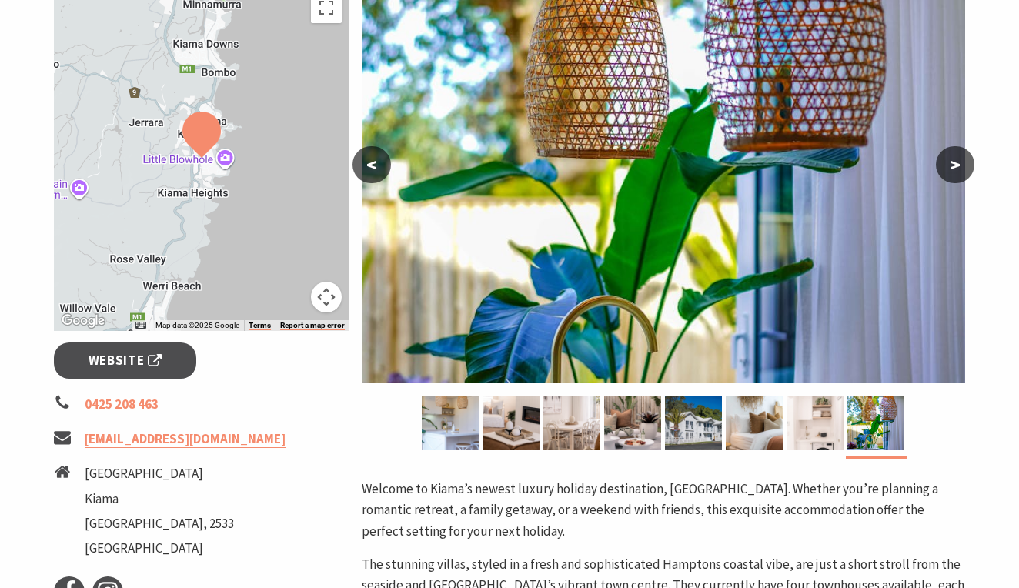
click at [955, 157] on button ">" at bounding box center [955, 164] width 38 height 37
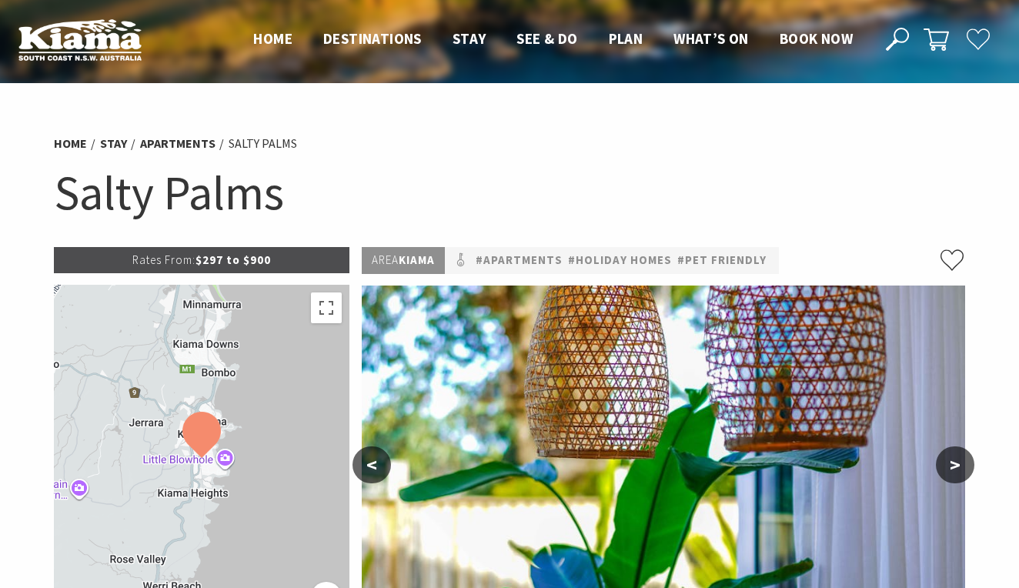
scroll to position [0, 0]
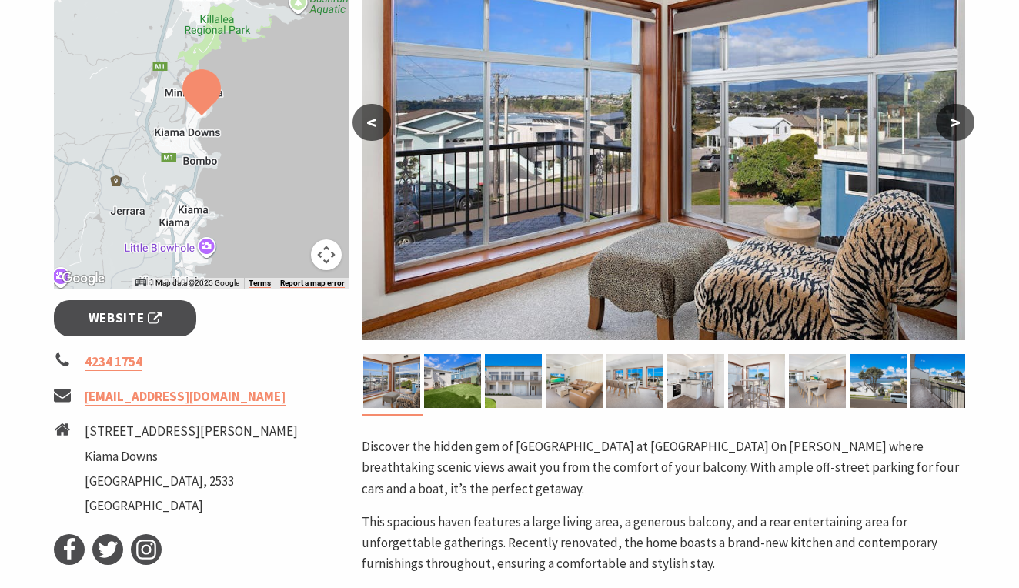
scroll to position [344, 0]
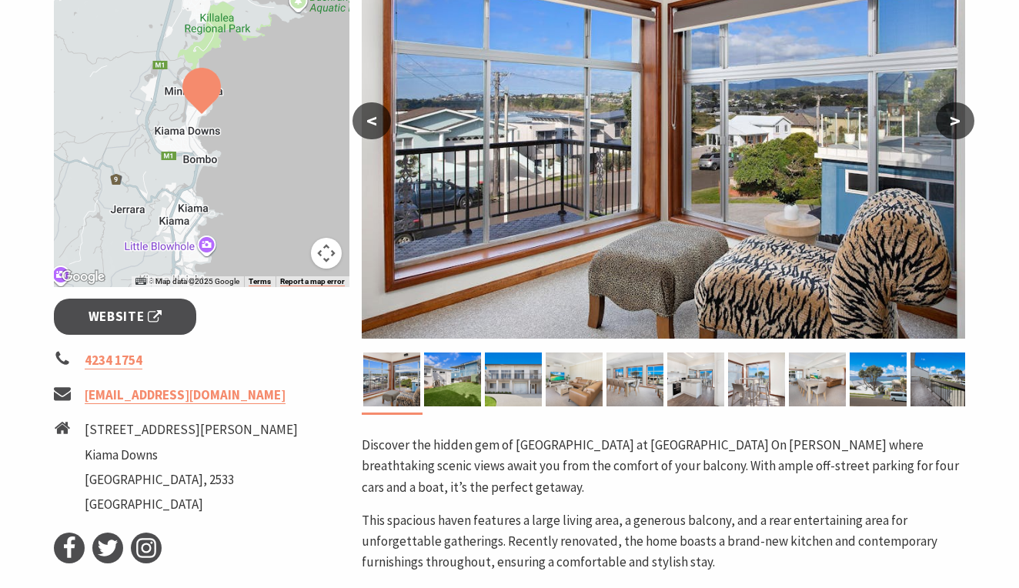
click at [969, 99] on div "Area Kiama Downs #Holiday Homes < > Discover the hidden gem of Kiama Downs at B…" at bounding box center [664, 364] width 616 height 922
click at [961, 119] on button ">" at bounding box center [955, 120] width 38 height 37
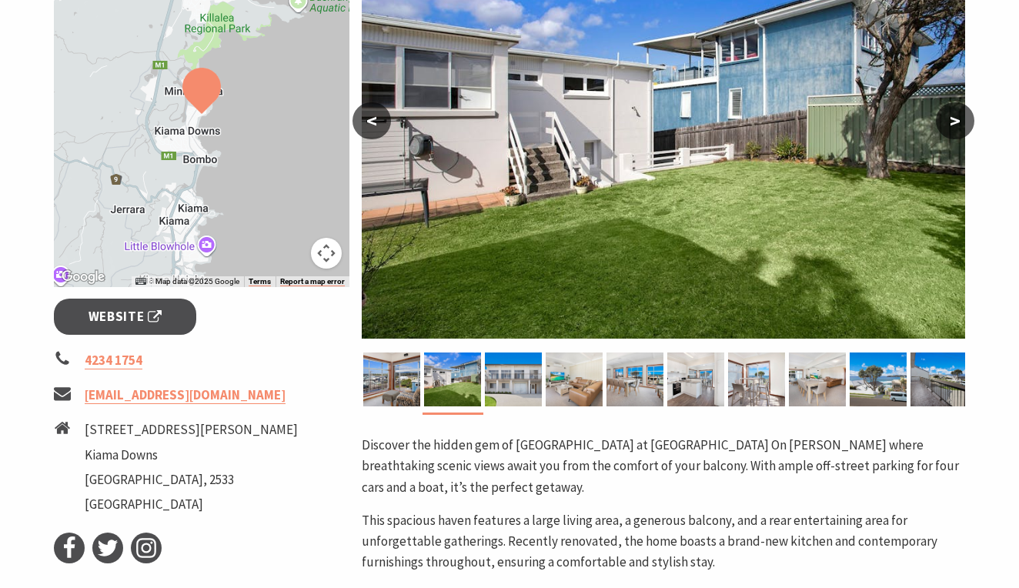
click at [961, 122] on button ">" at bounding box center [955, 120] width 38 height 37
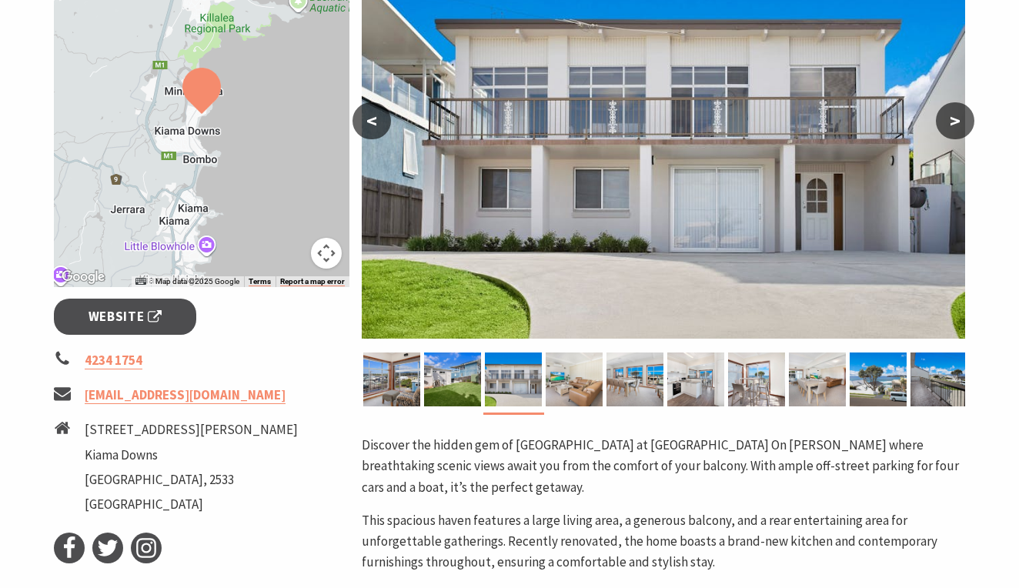
click at [961, 124] on button ">" at bounding box center [955, 120] width 38 height 37
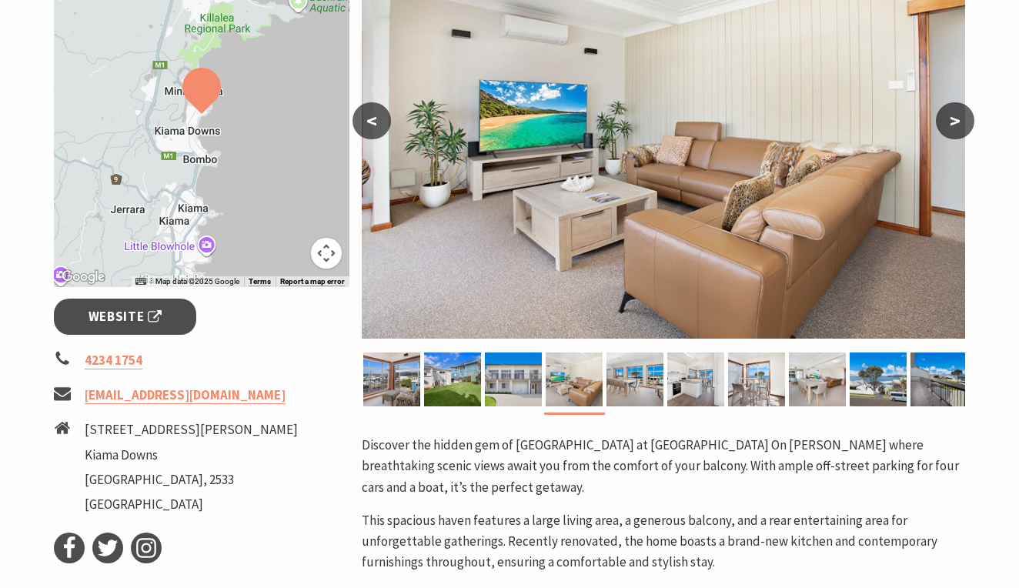
click at [961, 128] on button ">" at bounding box center [955, 120] width 38 height 37
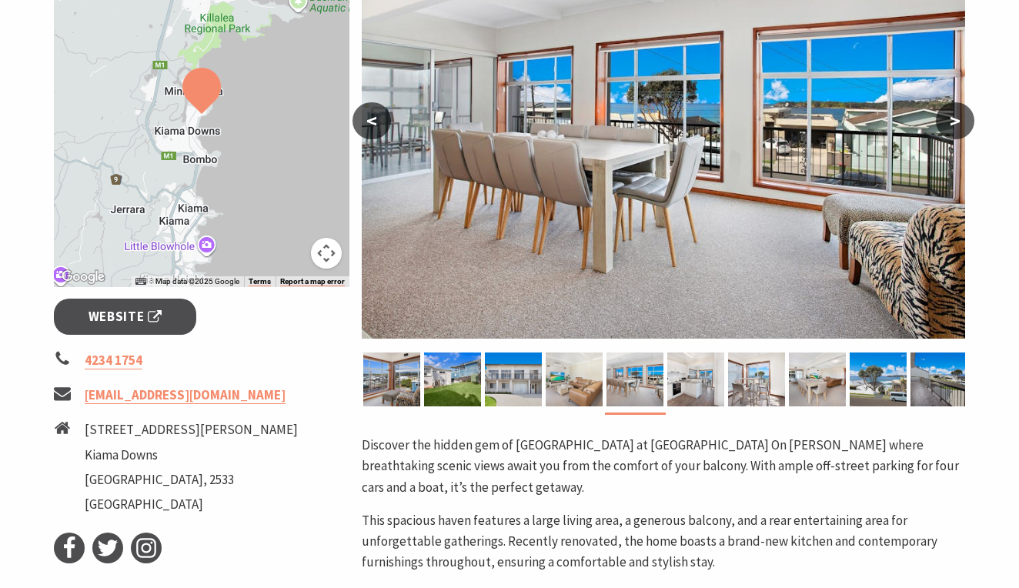
click at [961, 131] on button ">" at bounding box center [955, 120] width 38 height 37
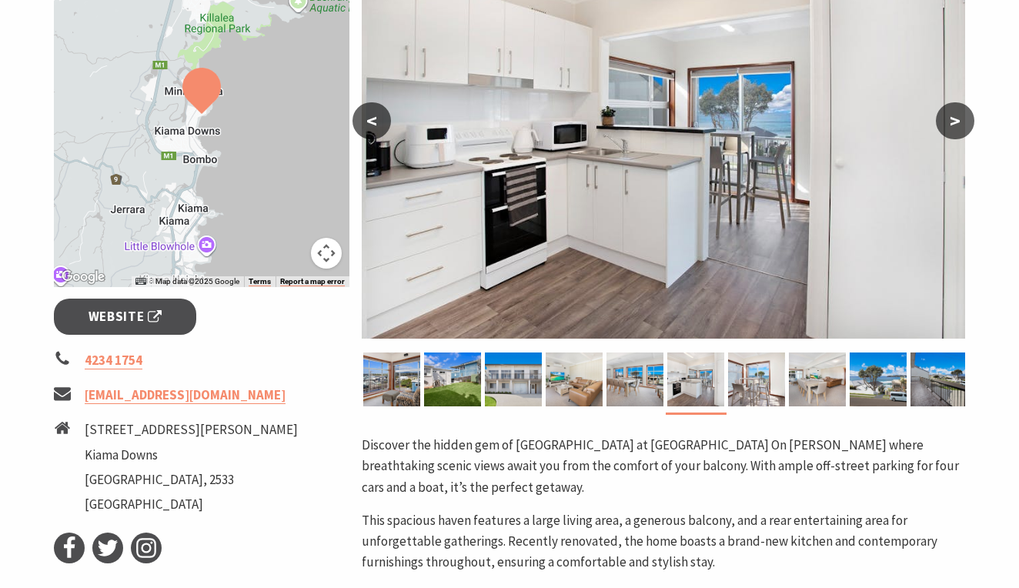
click at [960, 134] on button ">" at bounding box center [955, 120] width 38 height 37
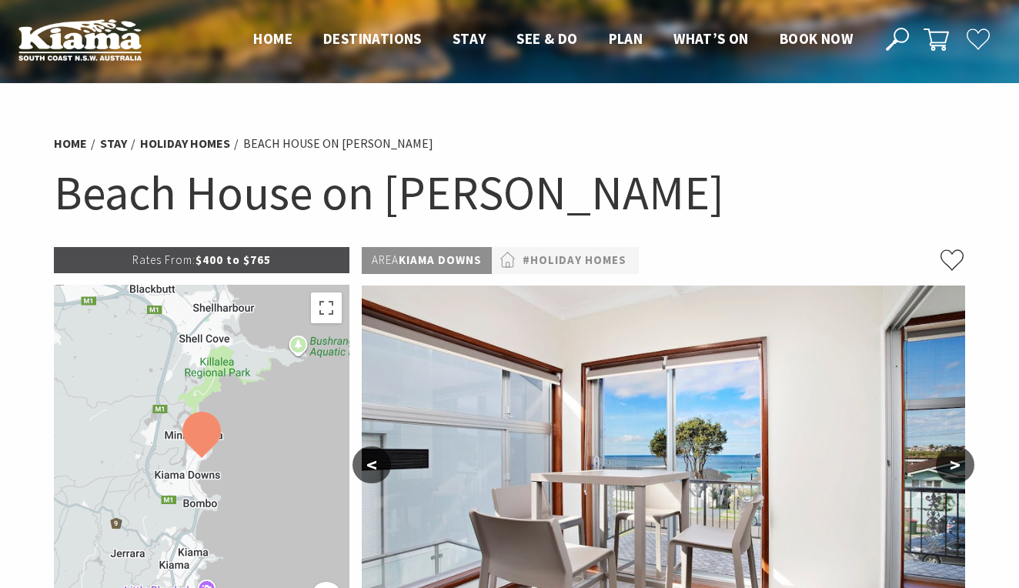
scroll to position [0, 0]
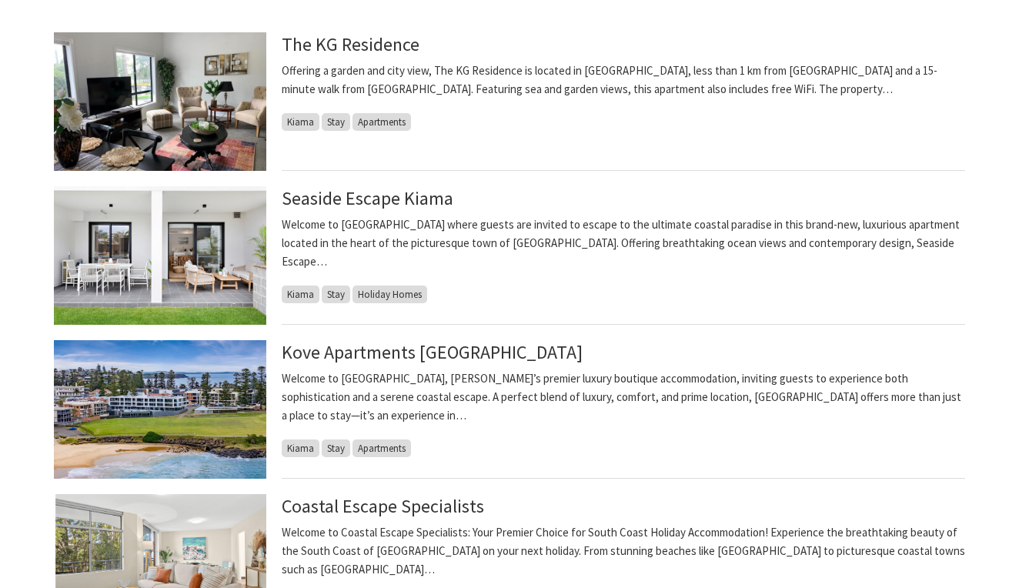
scroll to position [395, 0]
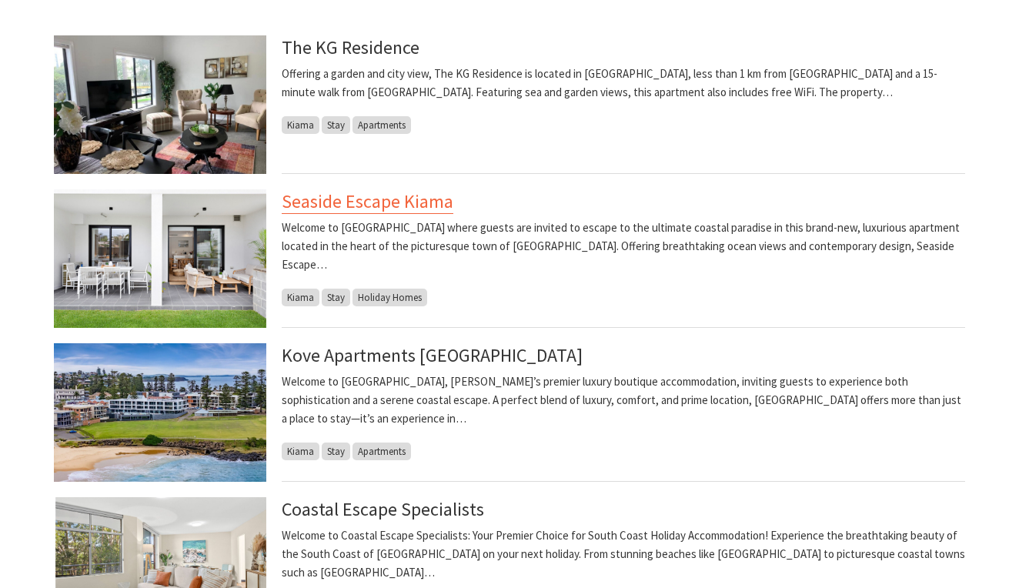
click at [359, 204] on link "Seaside Escape Kiama" at bounding box center [368, 201] width 172 height 25
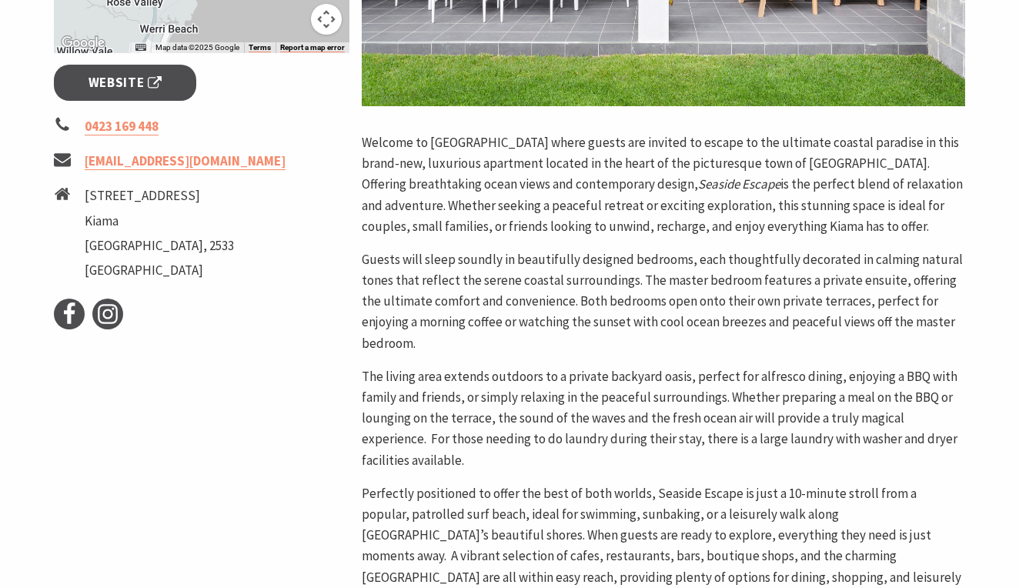
scroll to position [583, 0]
